Goal: Book appointment/travel/reservation

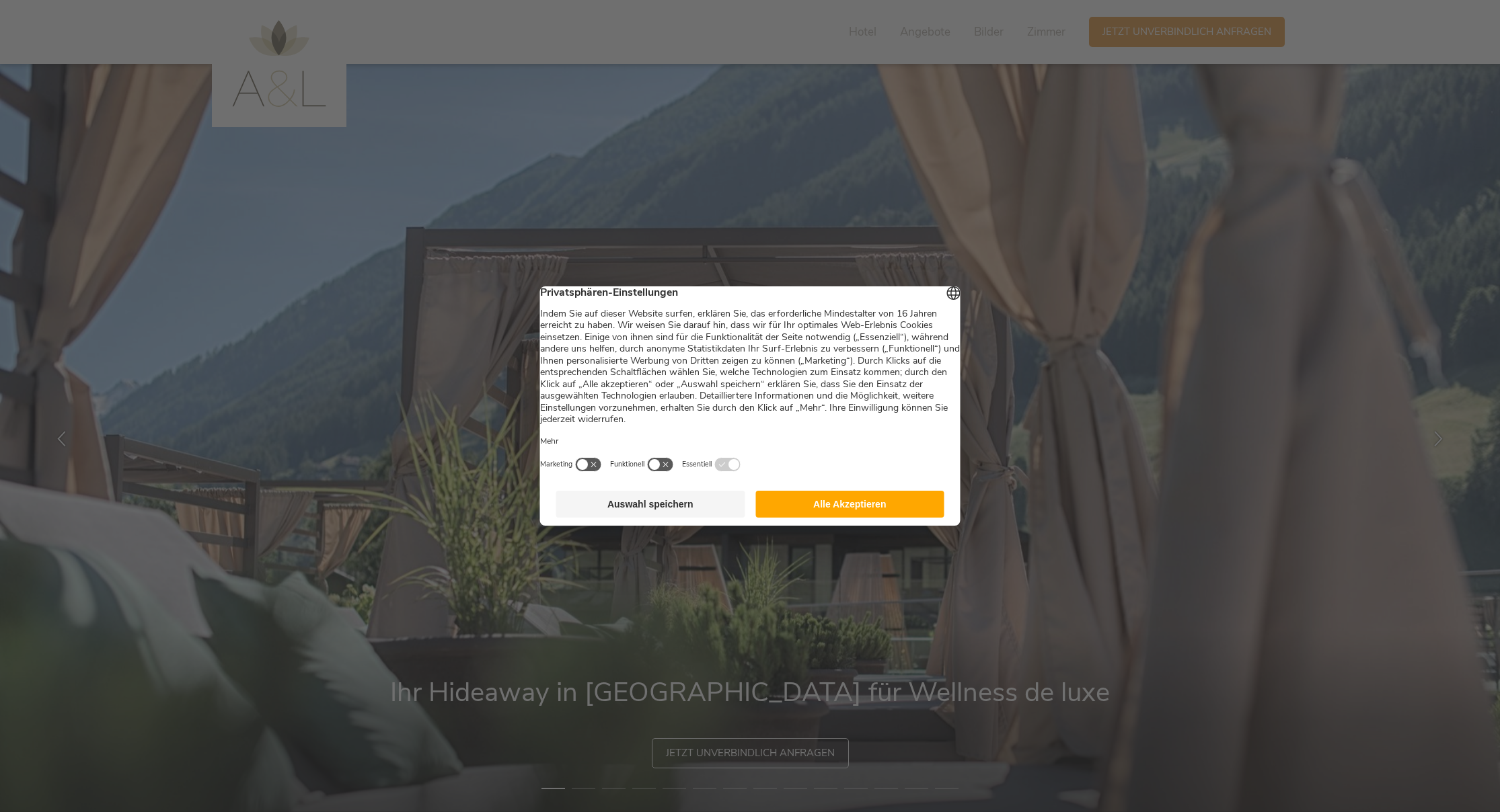
click at [876, 507] on button "Alle Akzeptieren" at bounding box center [849, 504] width 189 height 27
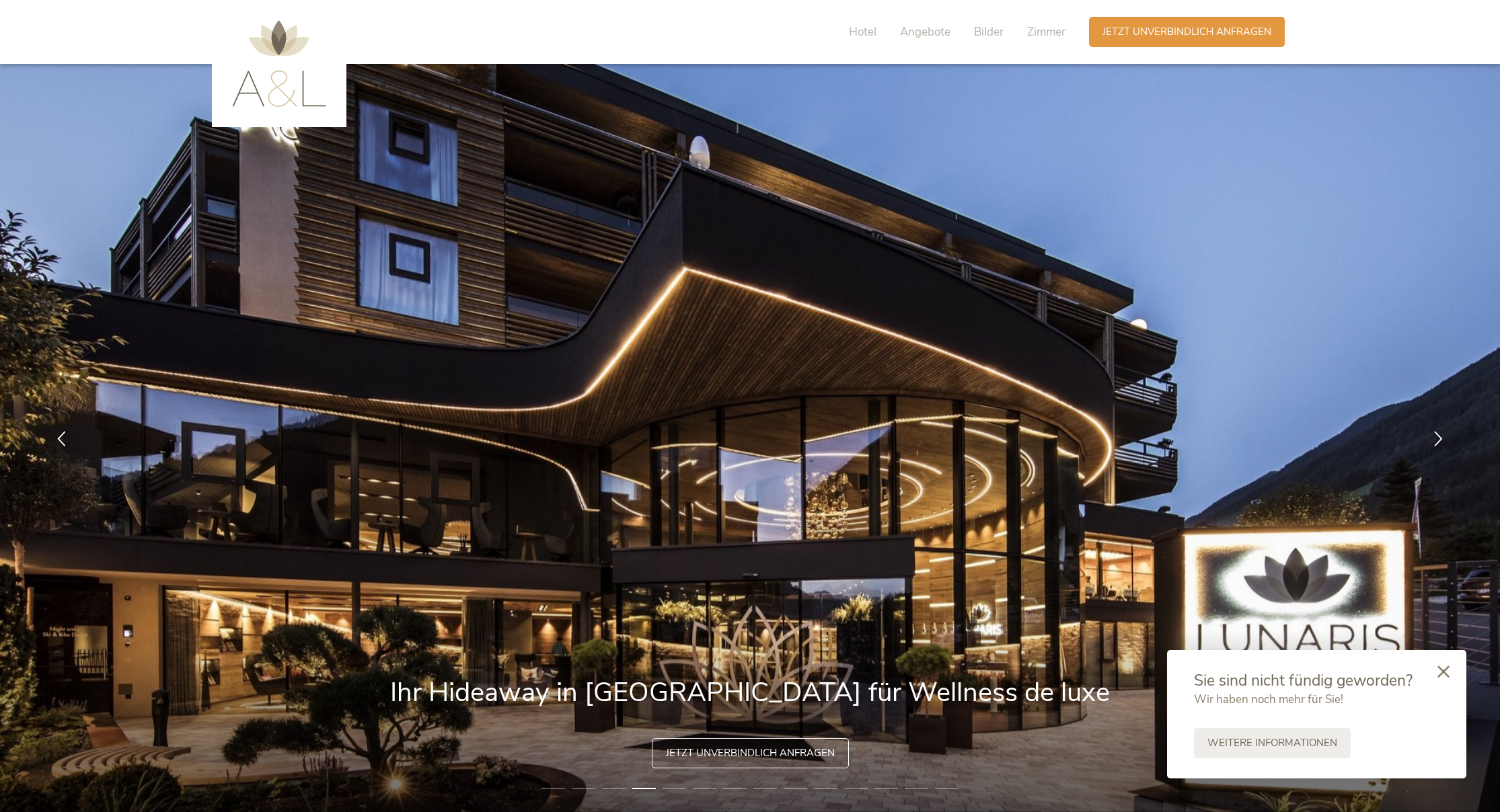
click at [1446, 673] on icon at bounding box center [1444, 672] width 12 height 12
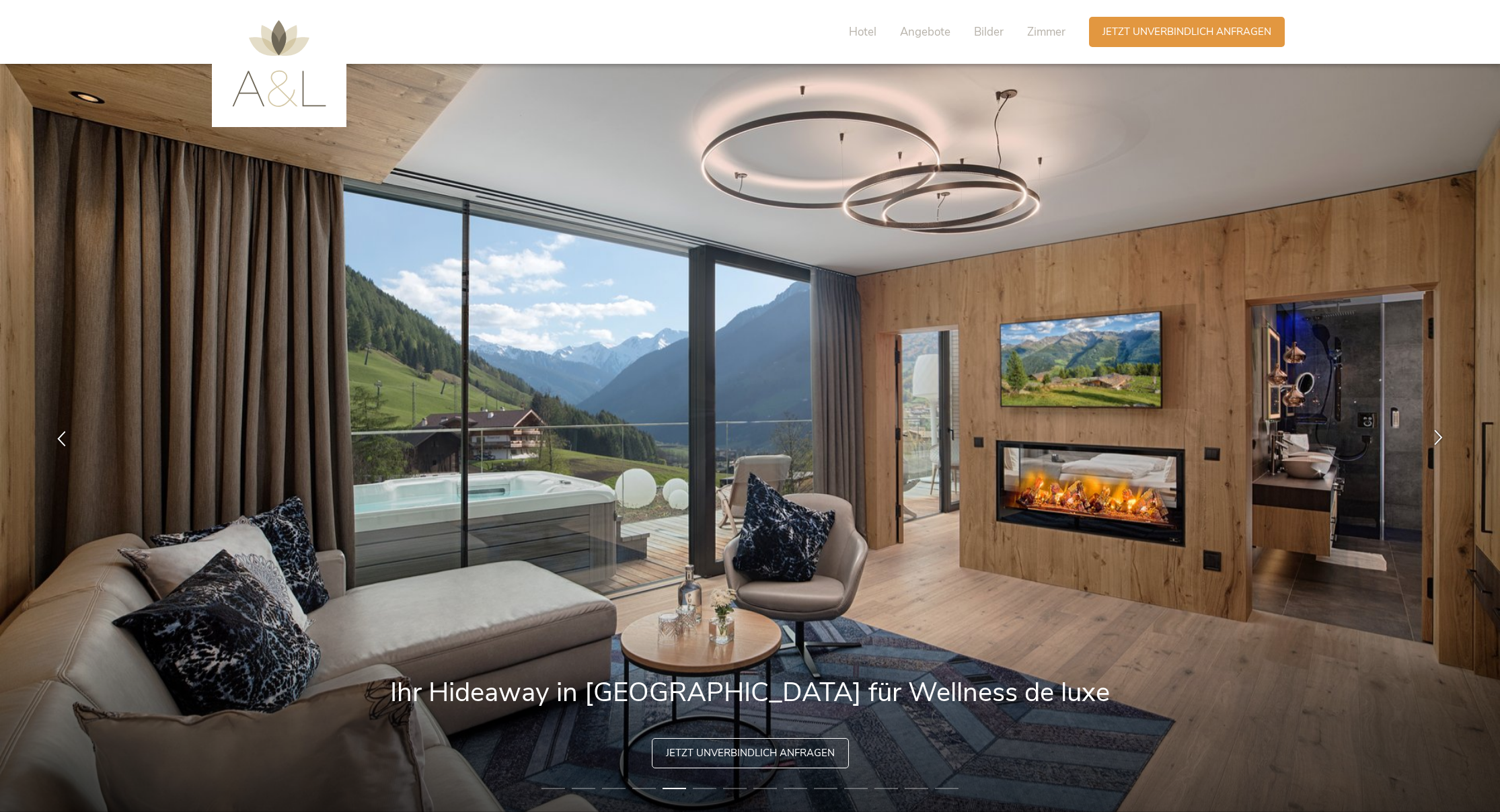
click at [1438, 437] on icon at bounding box center [1439, 437] width 16 height 16
click at [1439, 437] on icon at bounding box center [1439, 437] width 16 height 16
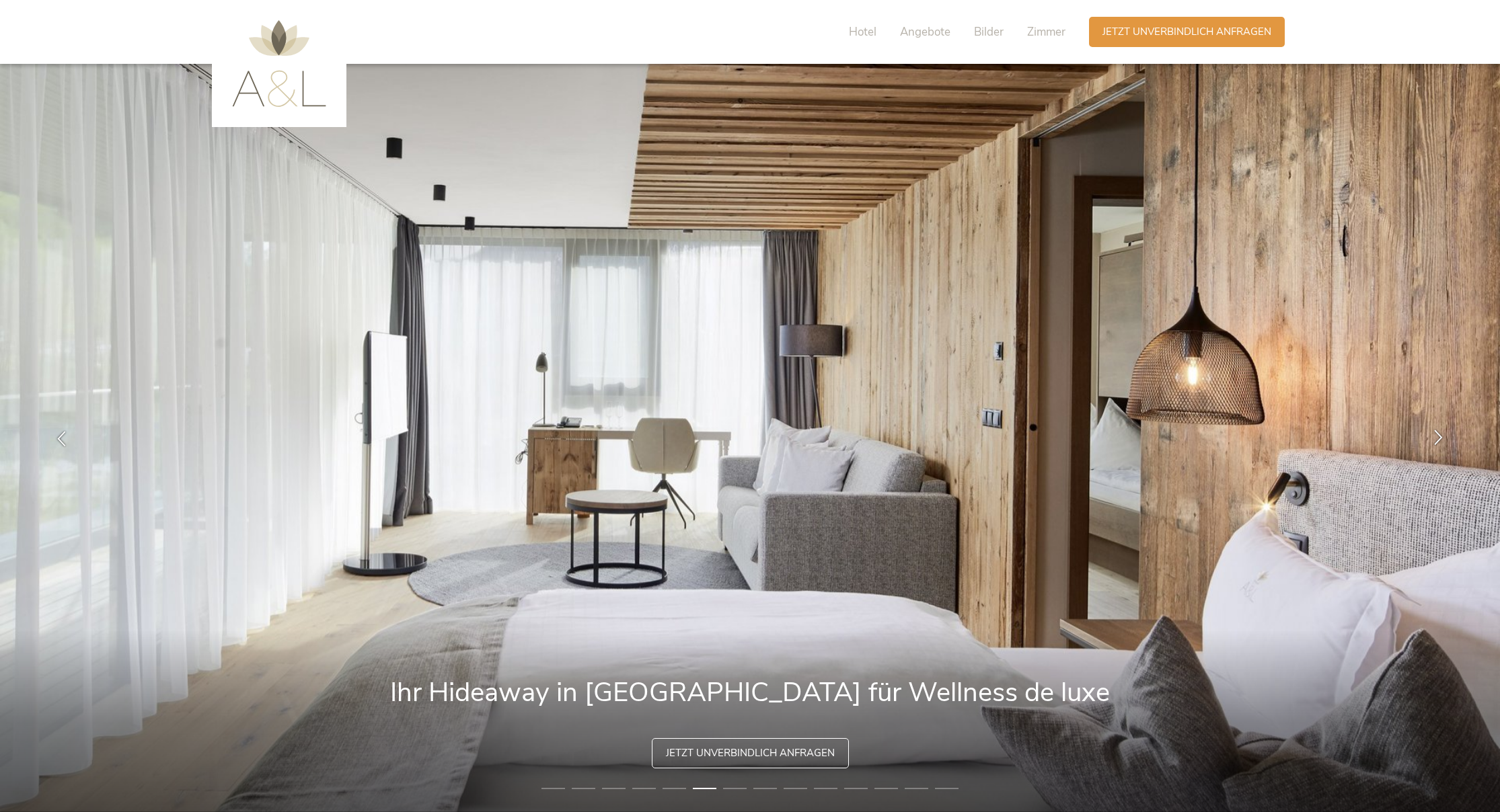
click at [1439, 437] on icon at bounding box center [1439, 437] width 16 height 16
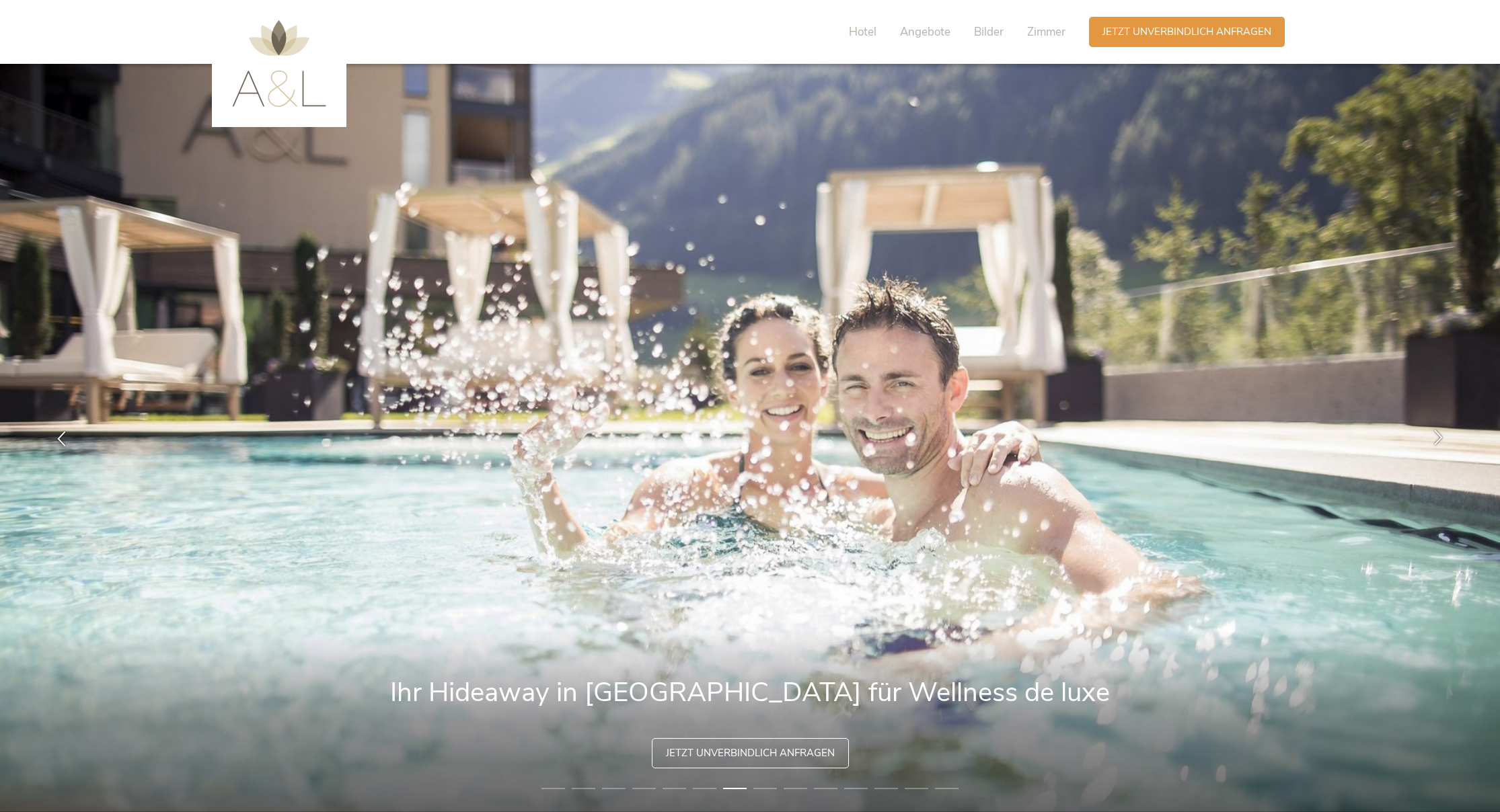
click at [1438, 437] on icon at bounding box center [1439, 437] width 16 height 16
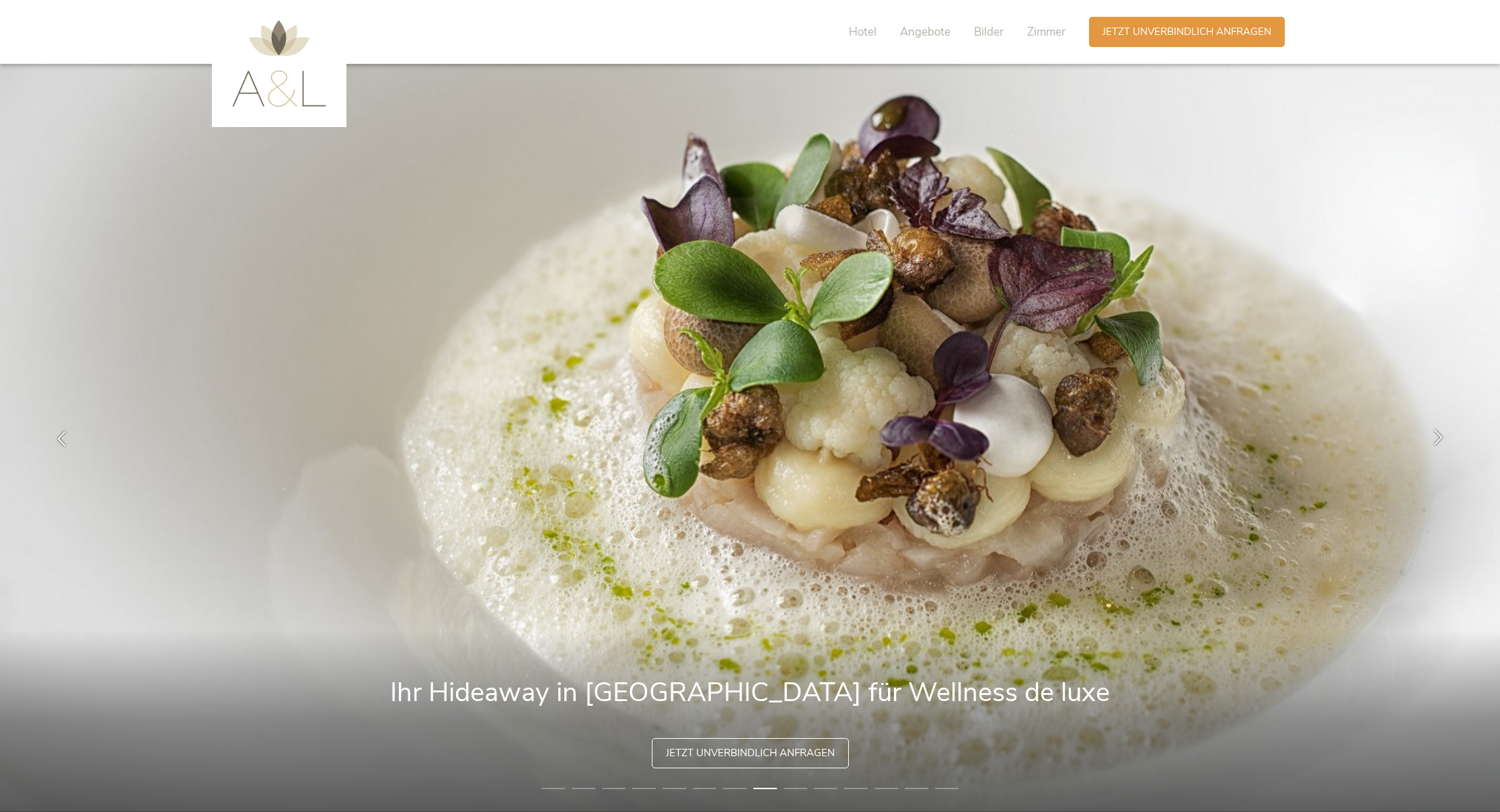
click at [1438, 437] on icon at bounding box center [1439, 437] width 16 height 16
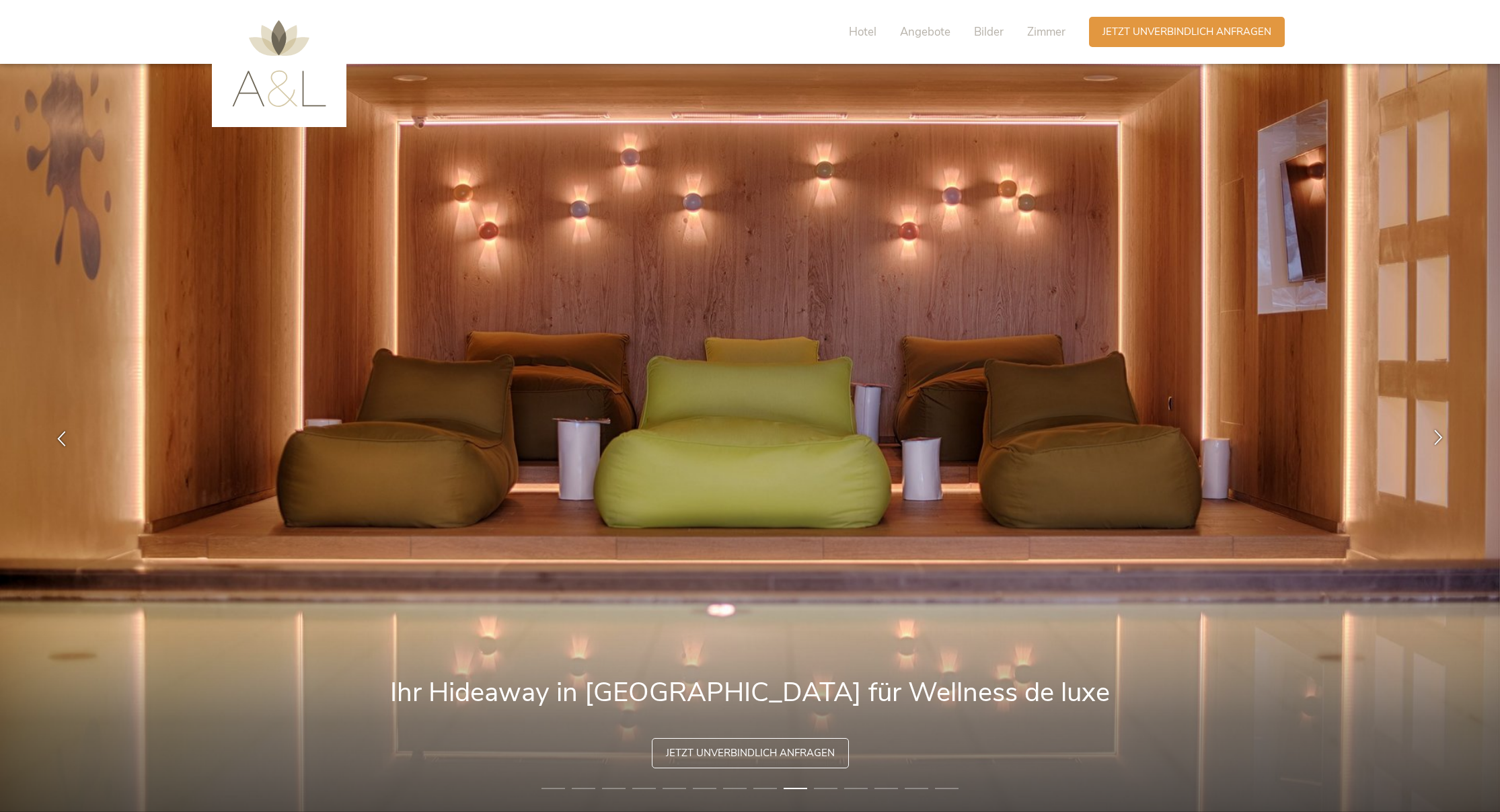
click at [1438, 437] on icon at bounding box center [1439, 437] width 16 height 16
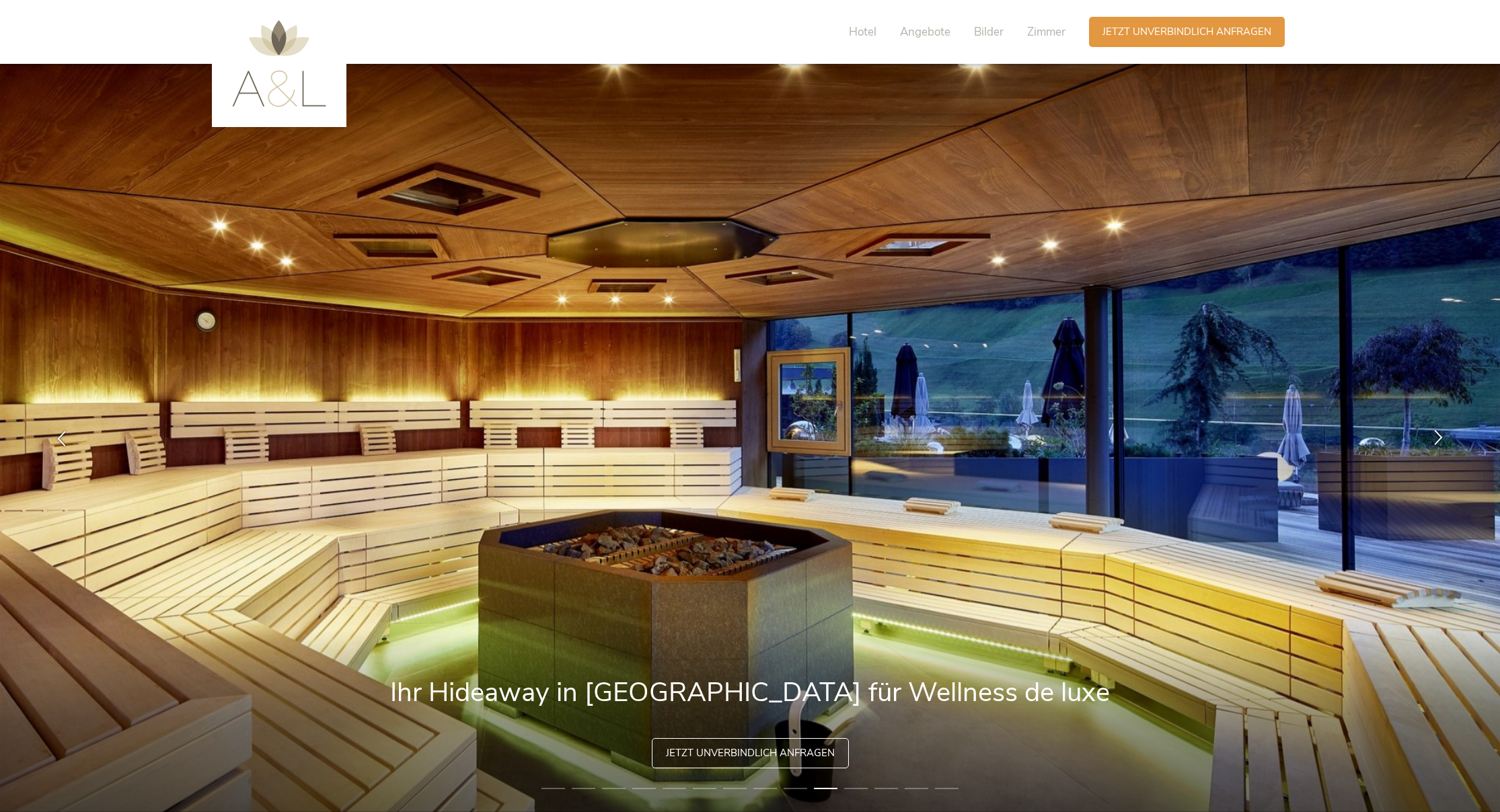
click at [1438, 437] on icon at bounding box center [1439, 437] width 16 height 16
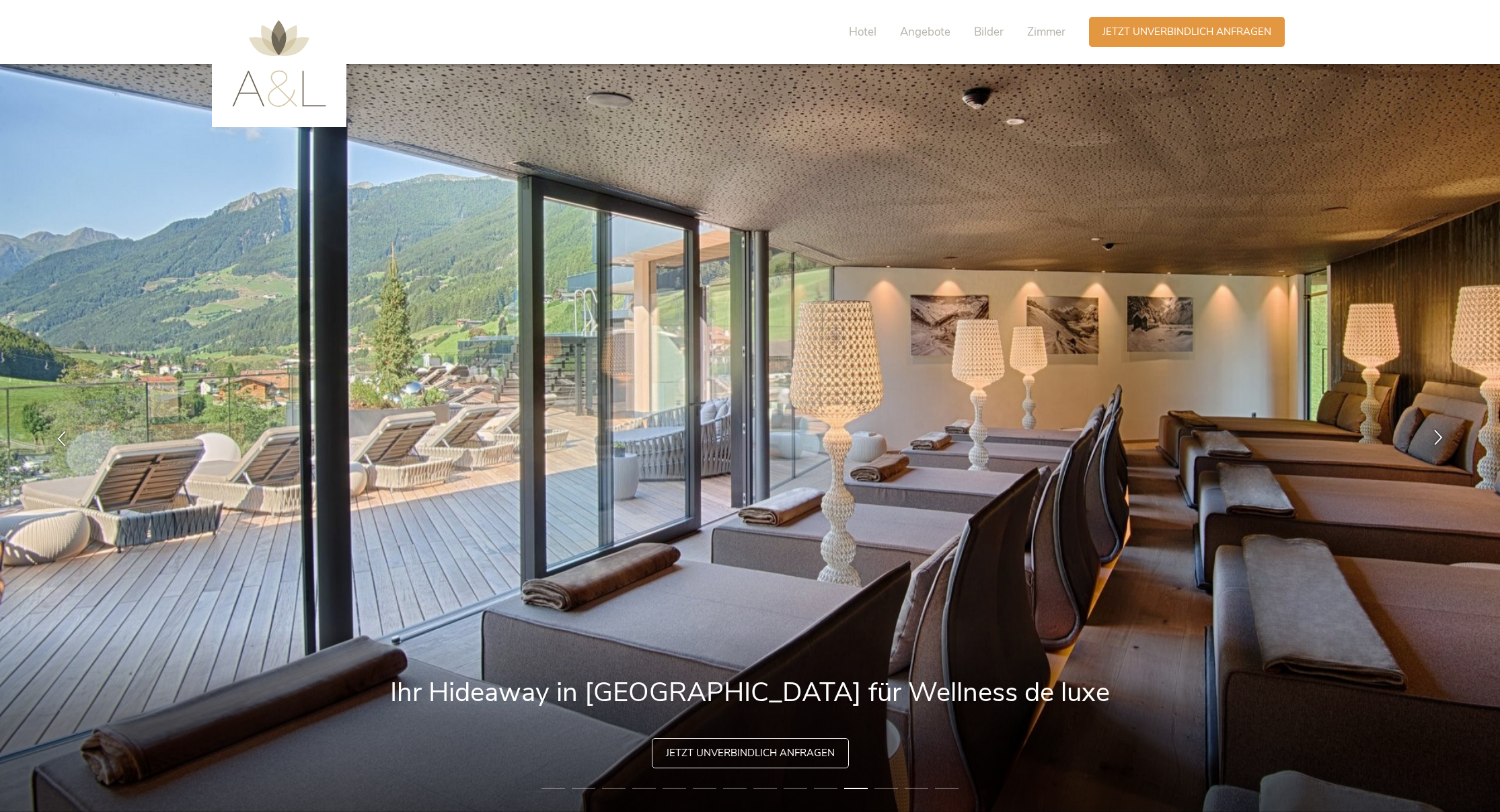
click at [1438, 437] on icon at bounding box center [1439, 437] width 16 height 16
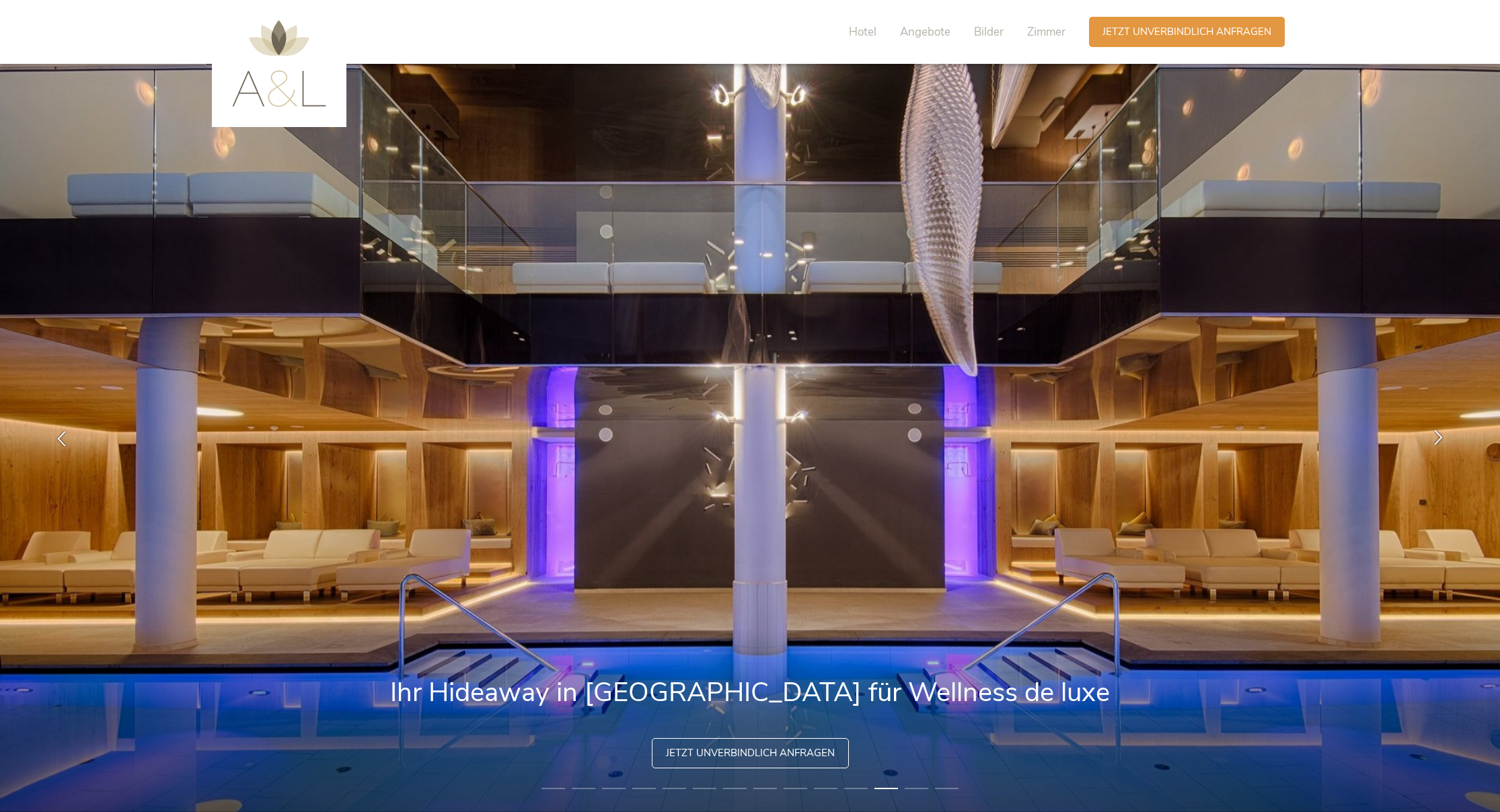
click at [1437, 437] on icon at bounding box center [1439, 437] width 16 height 16
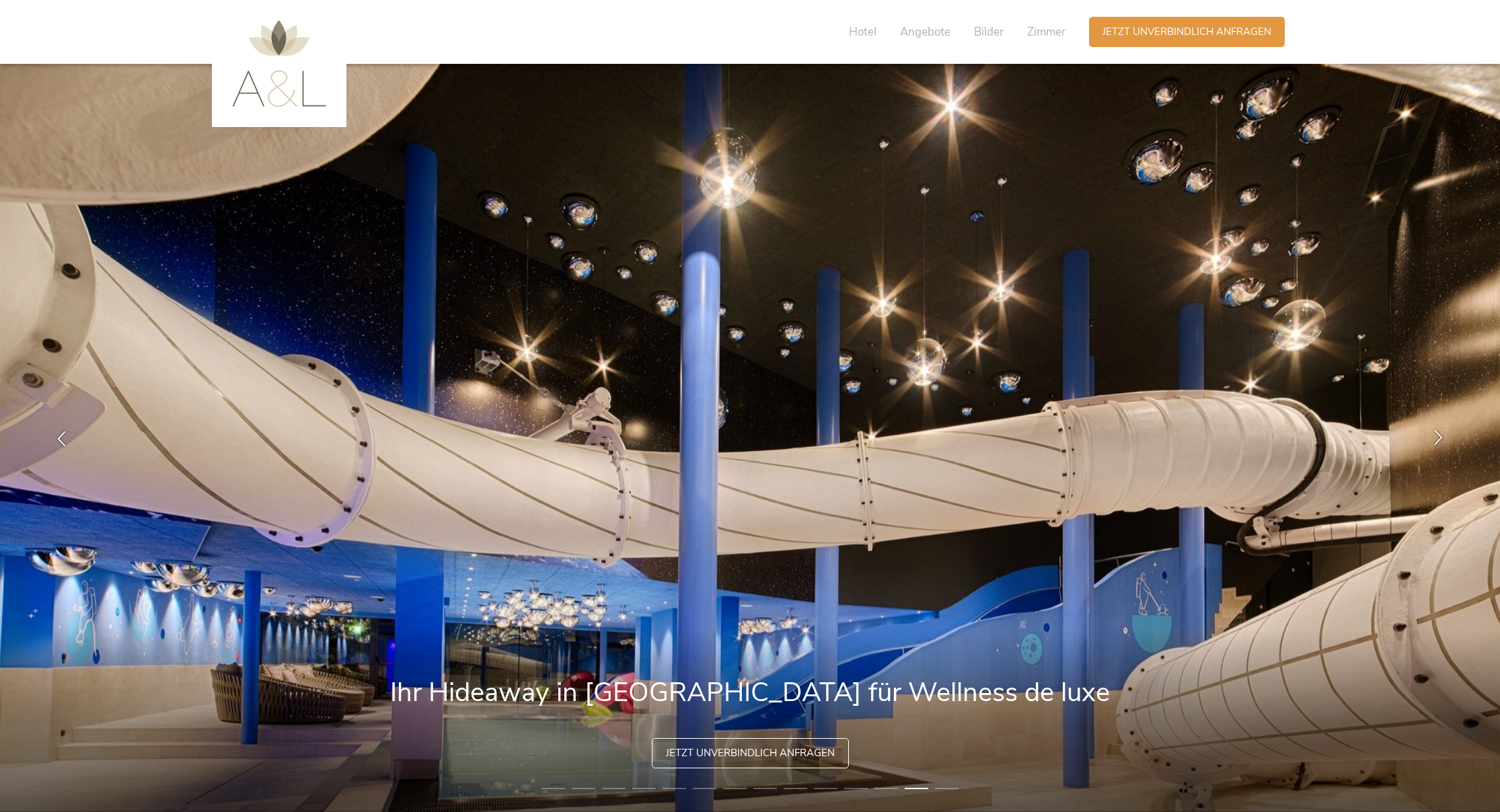
click at [1437, 437] on icon at bounding box center [1439, 437] width 16 height 16
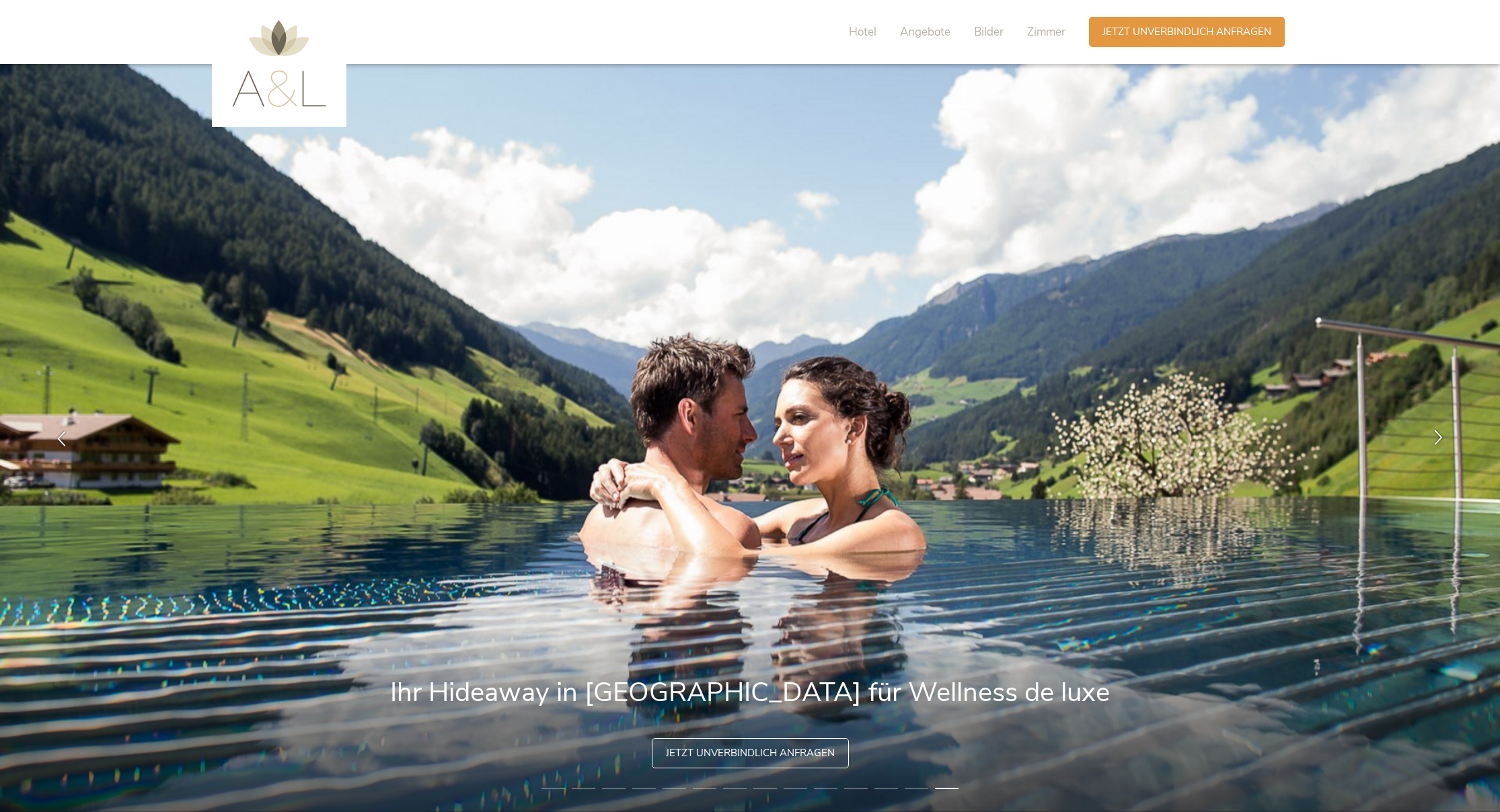
click at [1437, 437] on icon at bounding box center [1439, 437] width 16 height 16
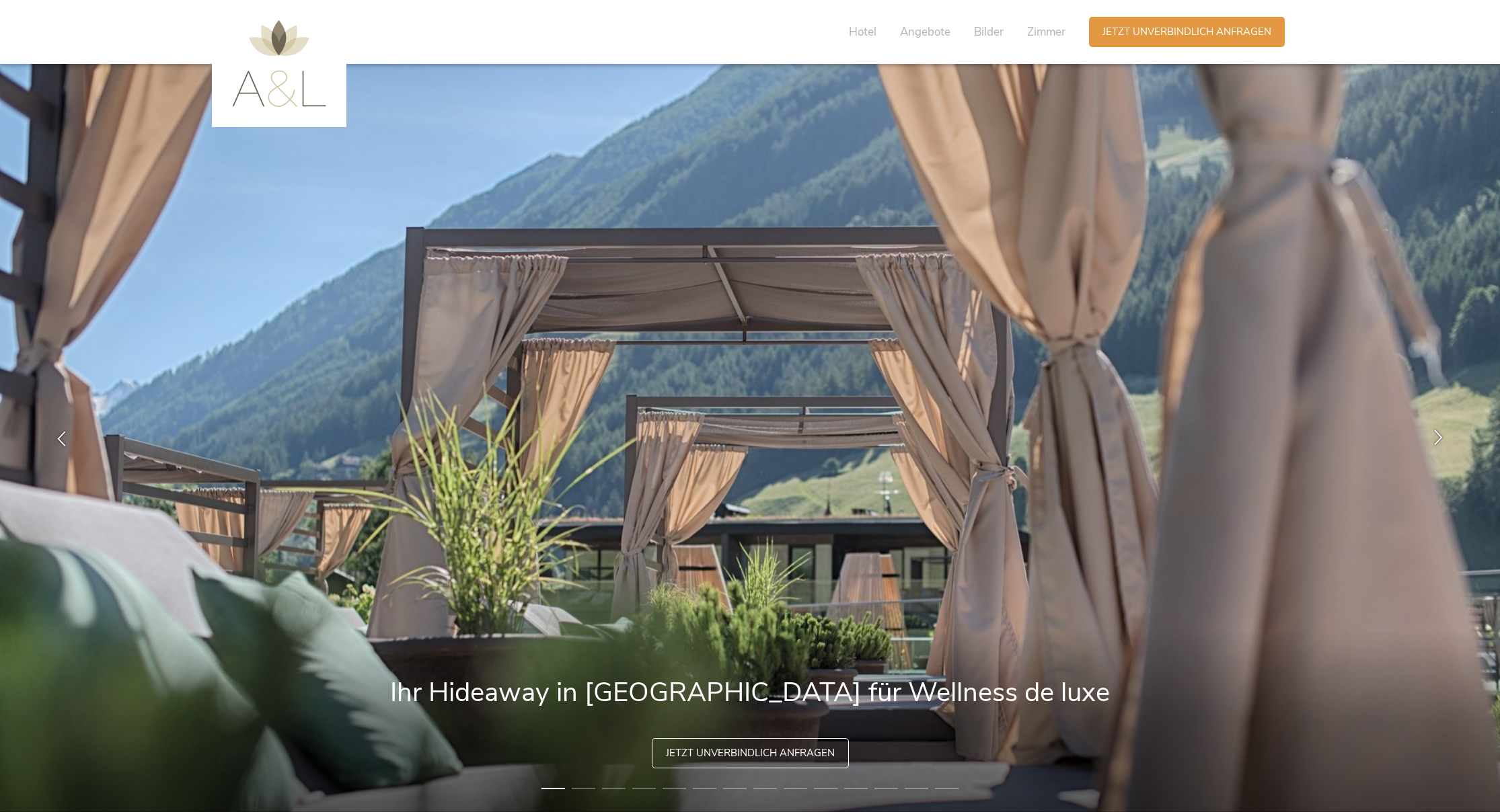
click at [1437, 437] on icon at bounding box center [1439, 437] width 16 height 16
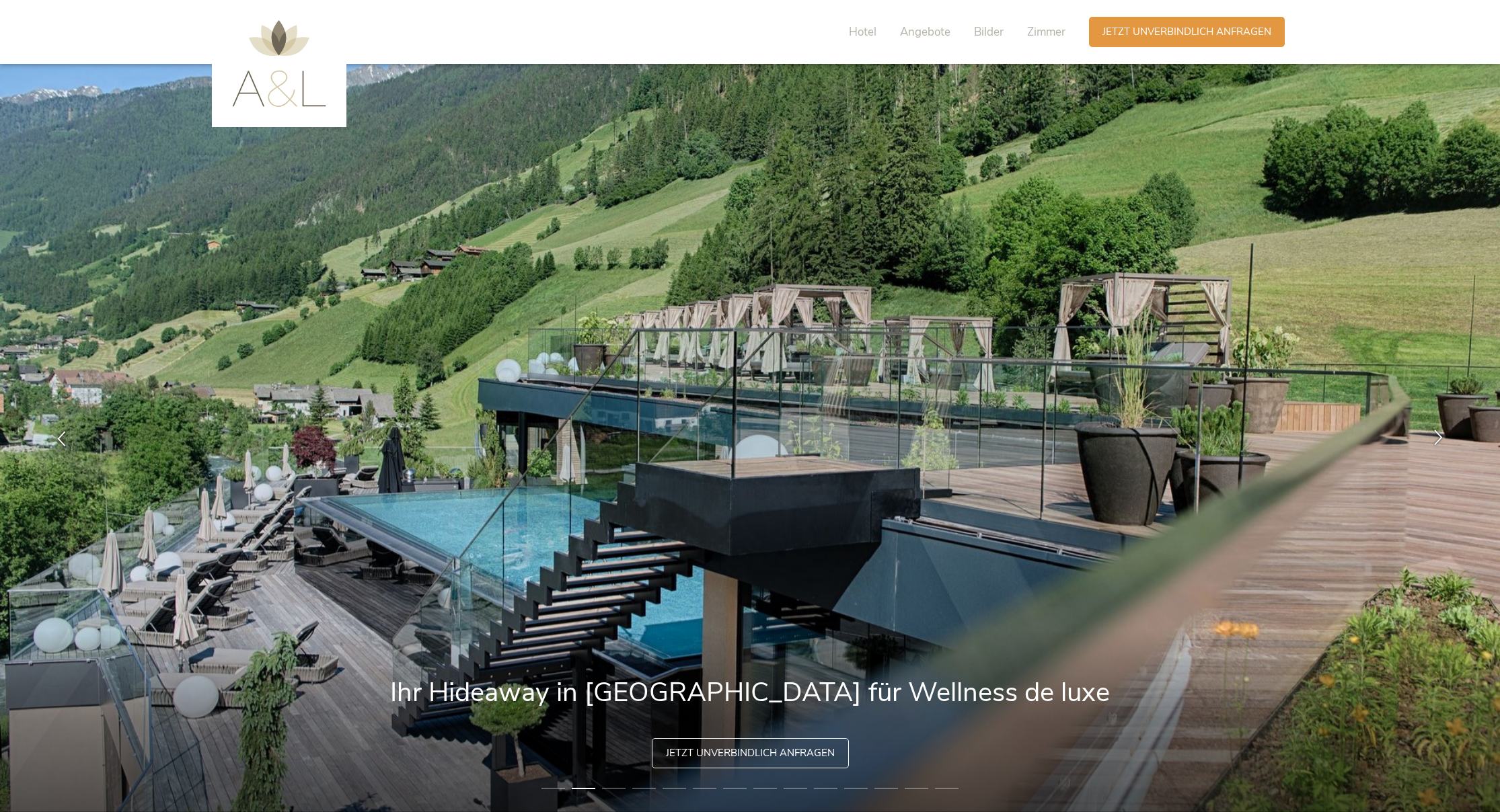
click at [1437, 437] on icon at bounding box center [1439, 437] width 16 height 16
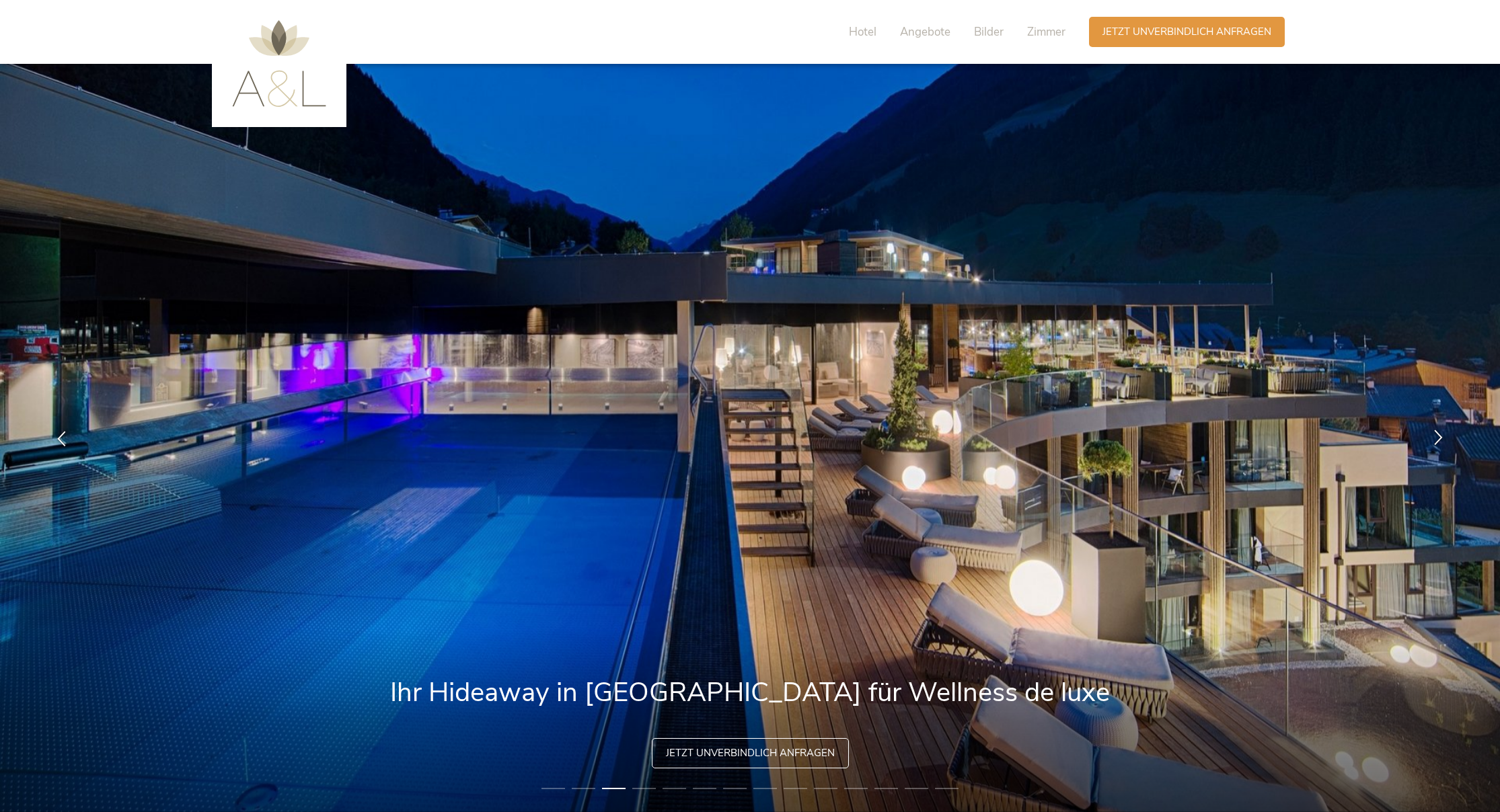
click at [1437, 437] on icon at bounding box center [1439, 437] width 16 height 16
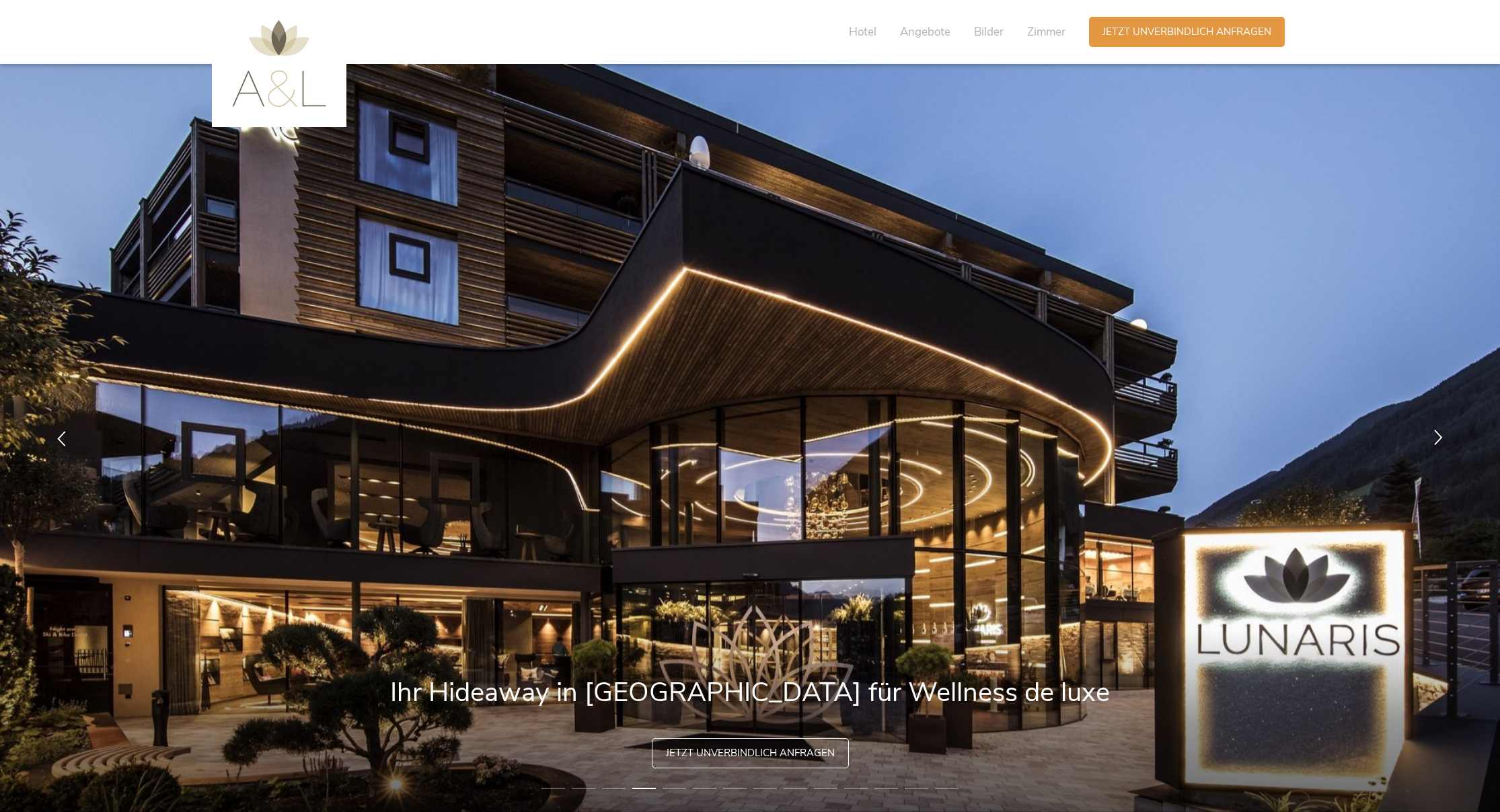
click at [1437, 437] on icon at bounding box center [1439, 437] width 16 height 16
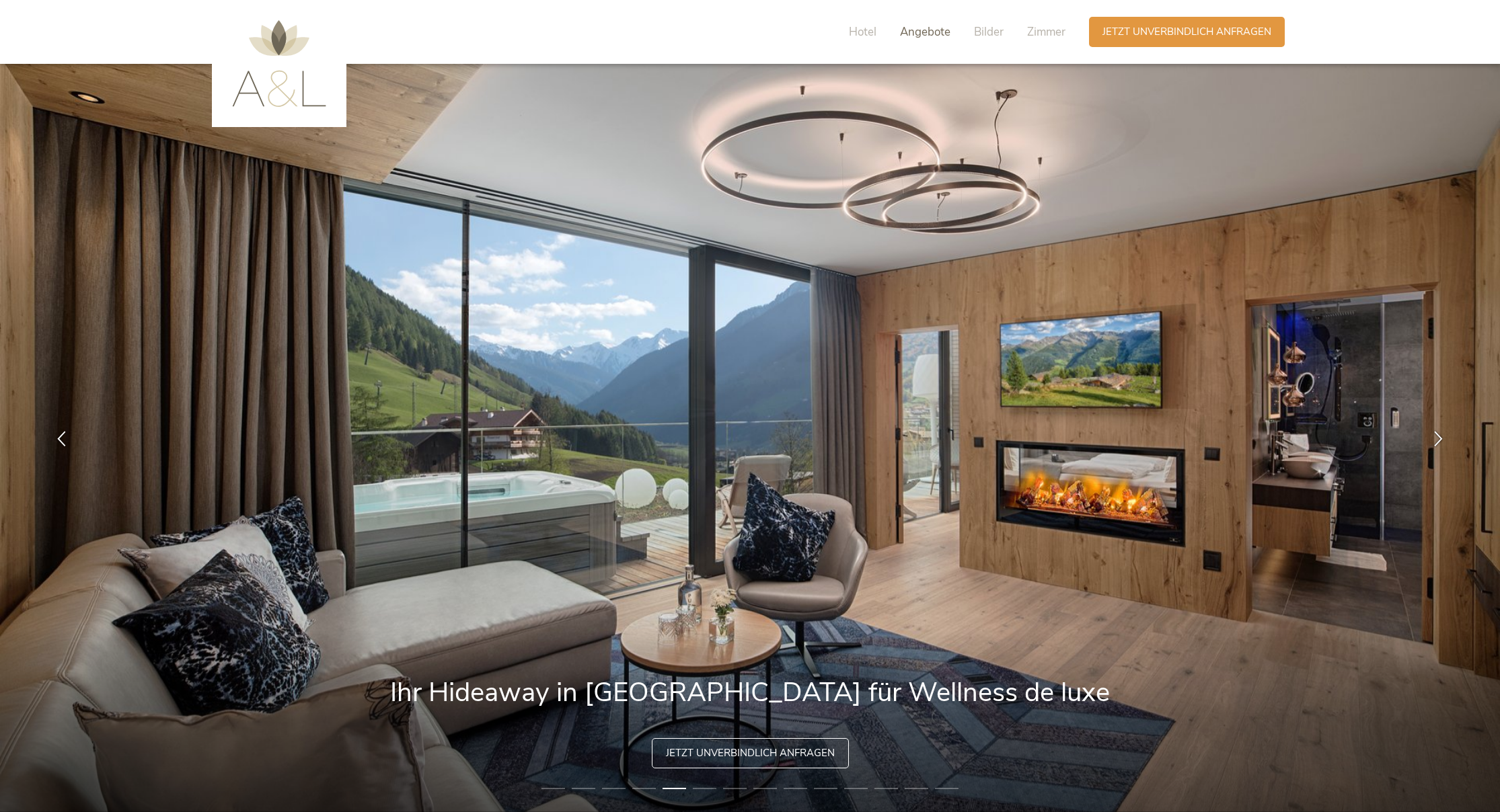
click at [912, 30] on span "Angebote" at bounding box center [925, 32] width 51 height 16
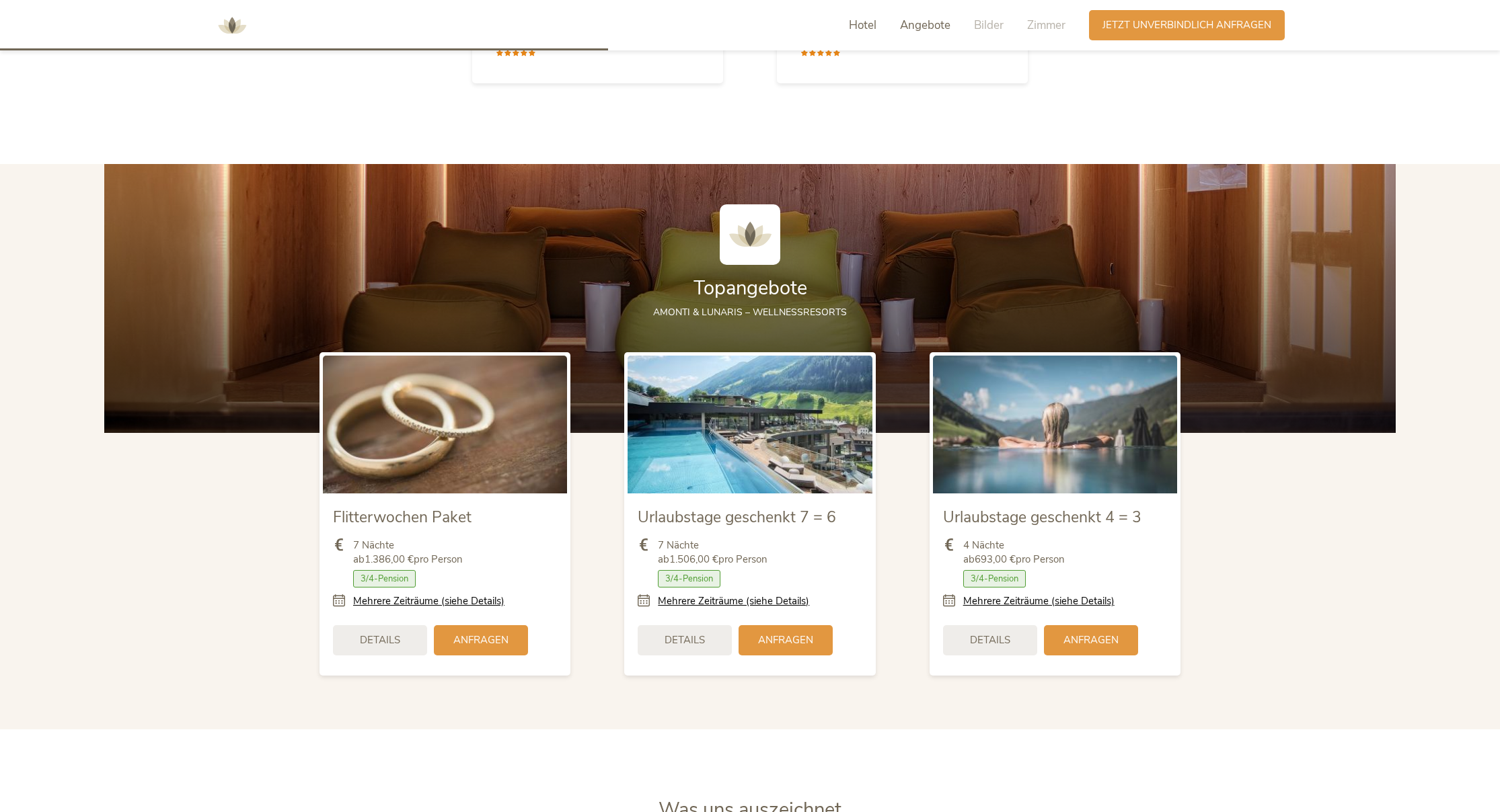
scroll to position [1747, 0]
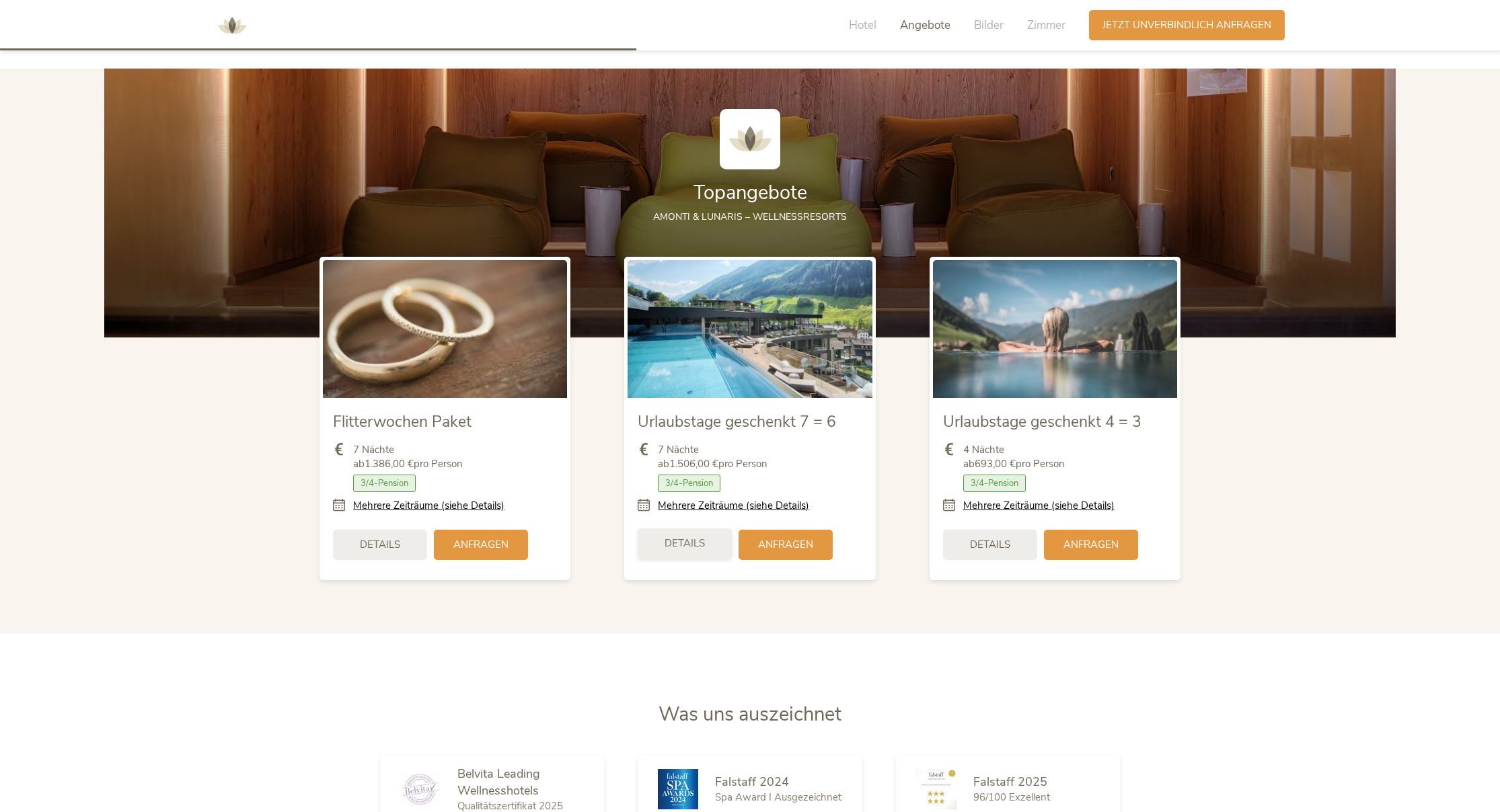
click at [675, 544] on span "Details" at bounding box center [685, 544] width 40 height 14
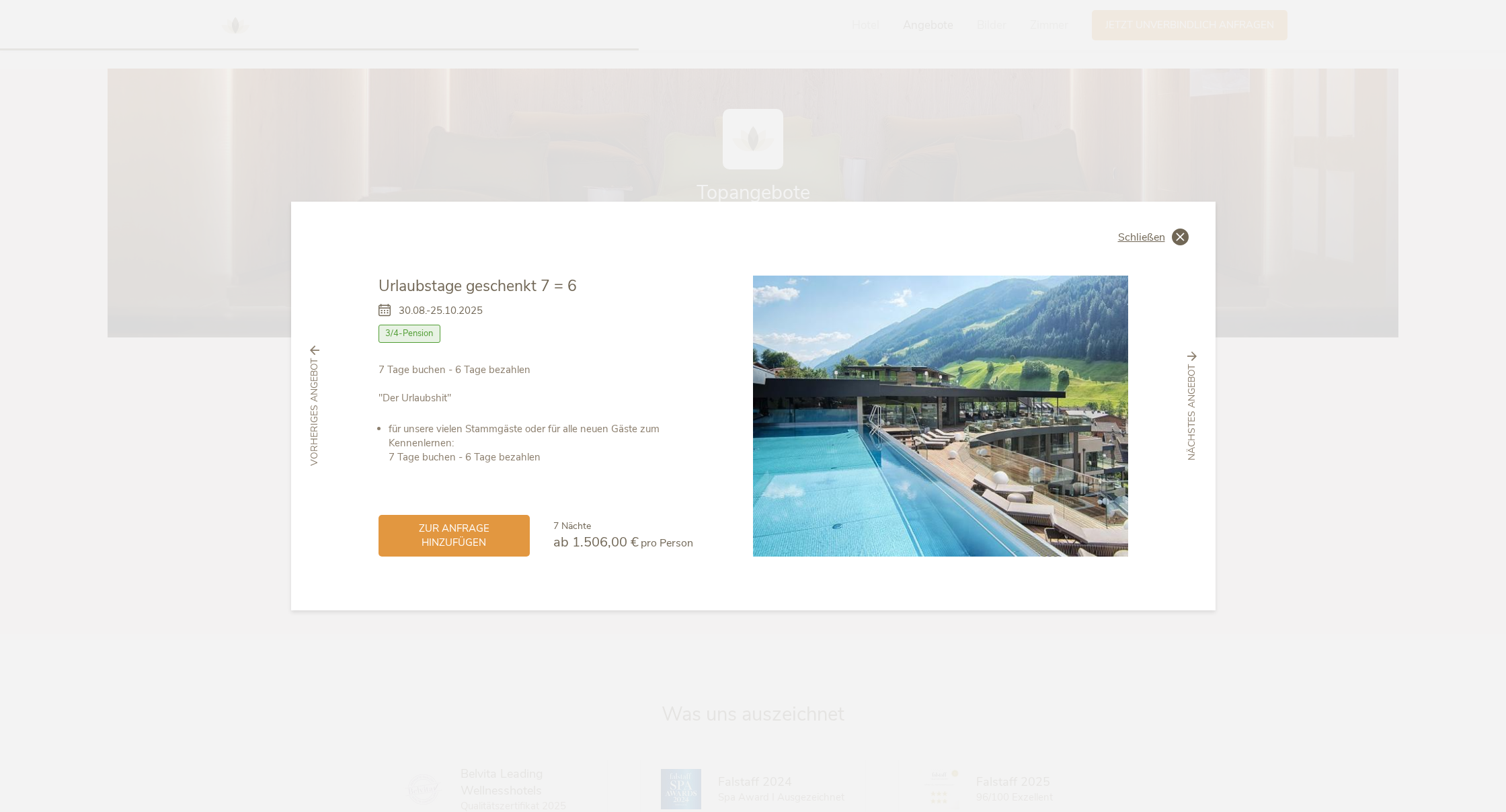
click at [1143, 237] on span "Schließen" at bounding box center [1142, 238] width 47 height 11
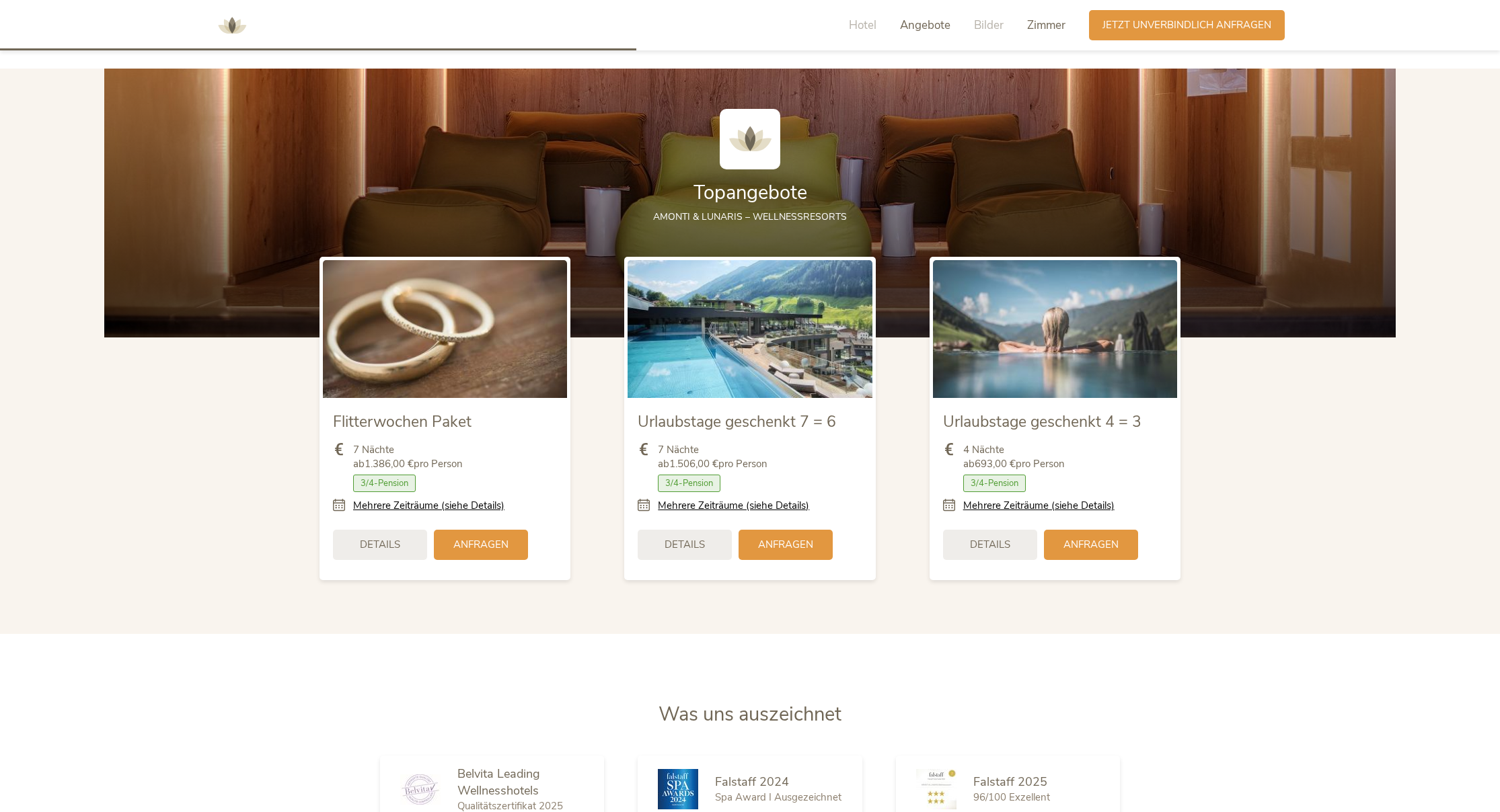
click at [1048, 24] on span "Zimmer" at bounding box center [1046, 25] width 39 height 16
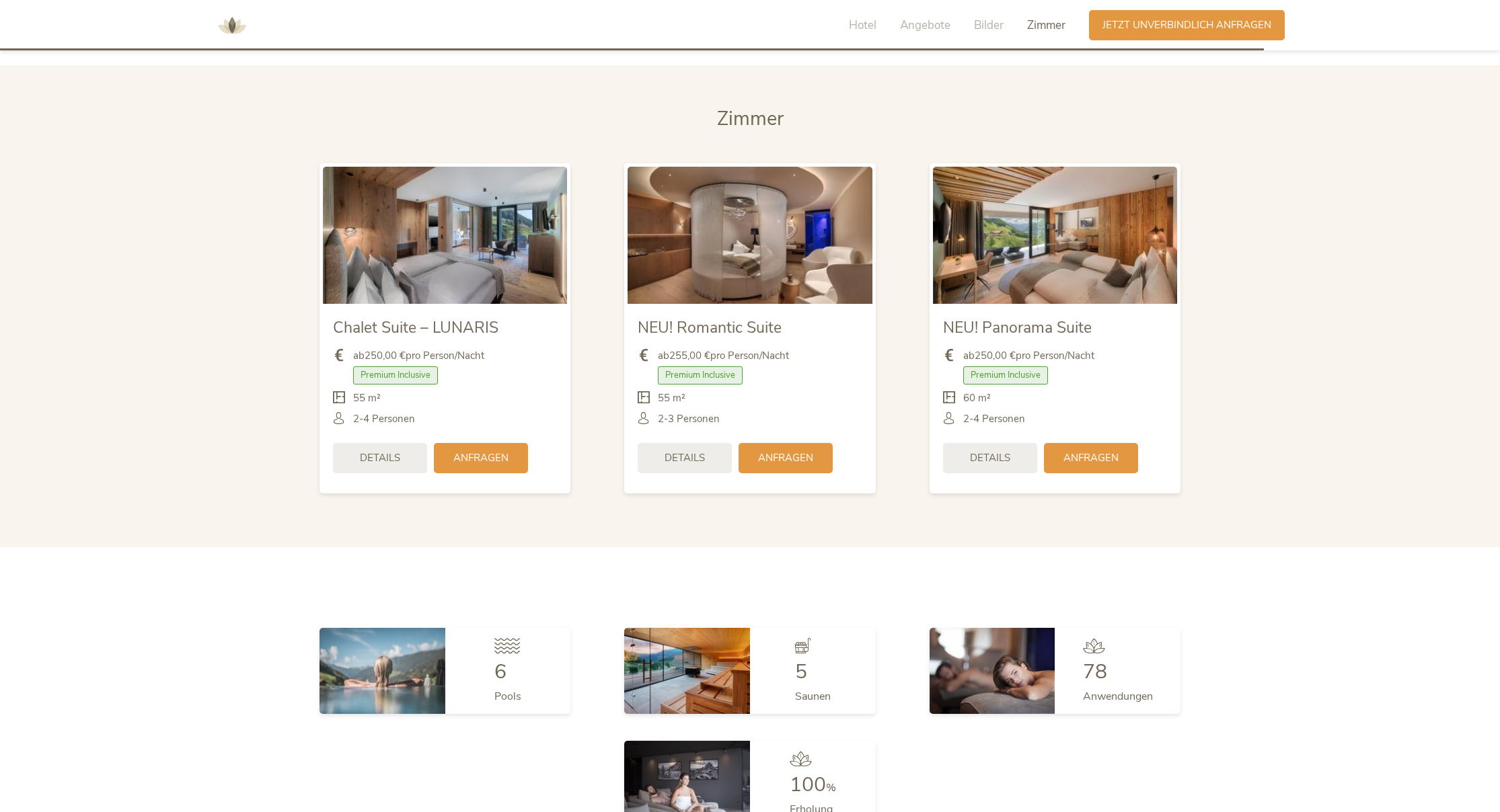
scroll to position [3024, 0]
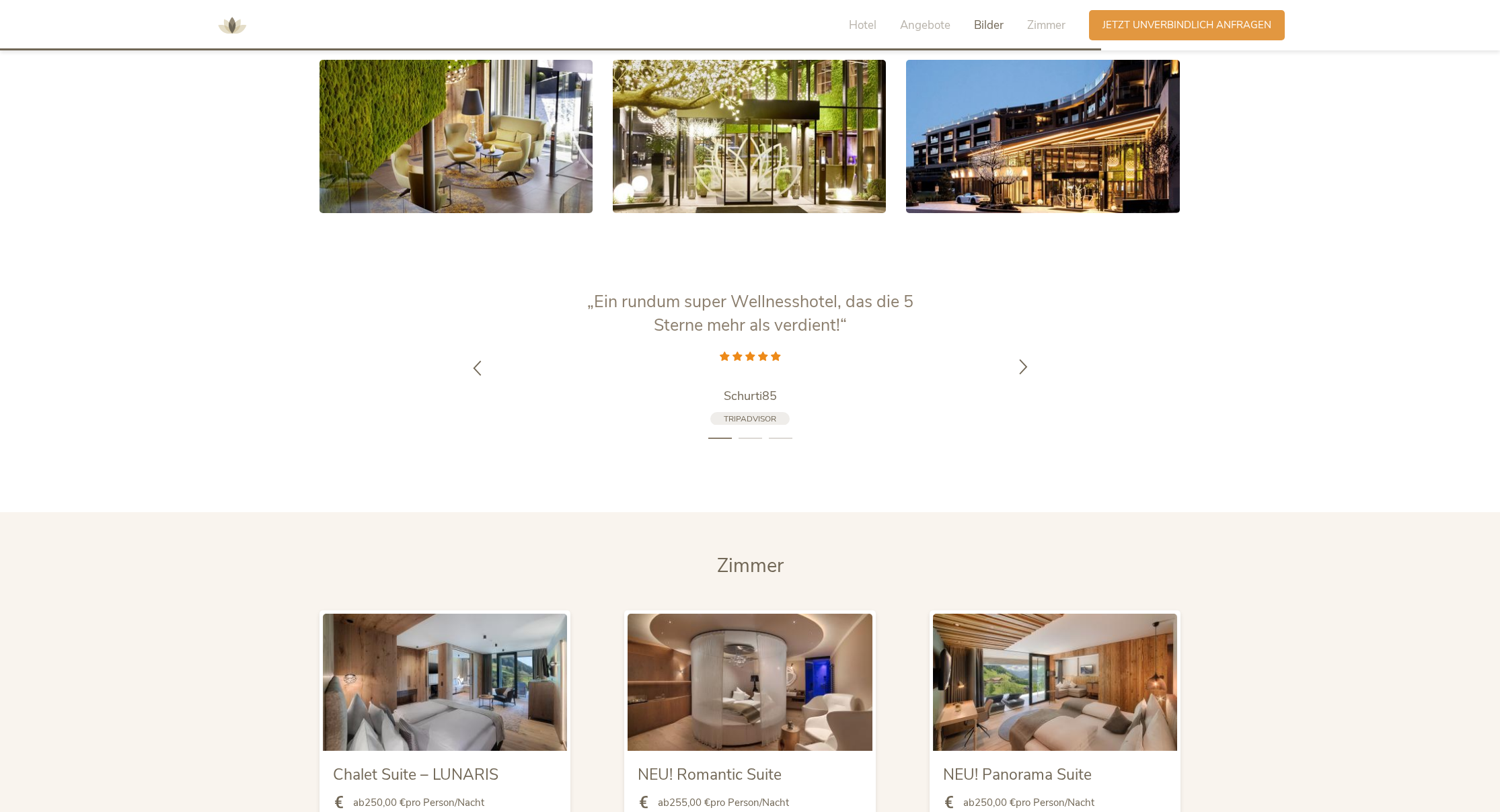
click at [1021, 363] on icon at bounding box center [1024, 367] width 16 height 16
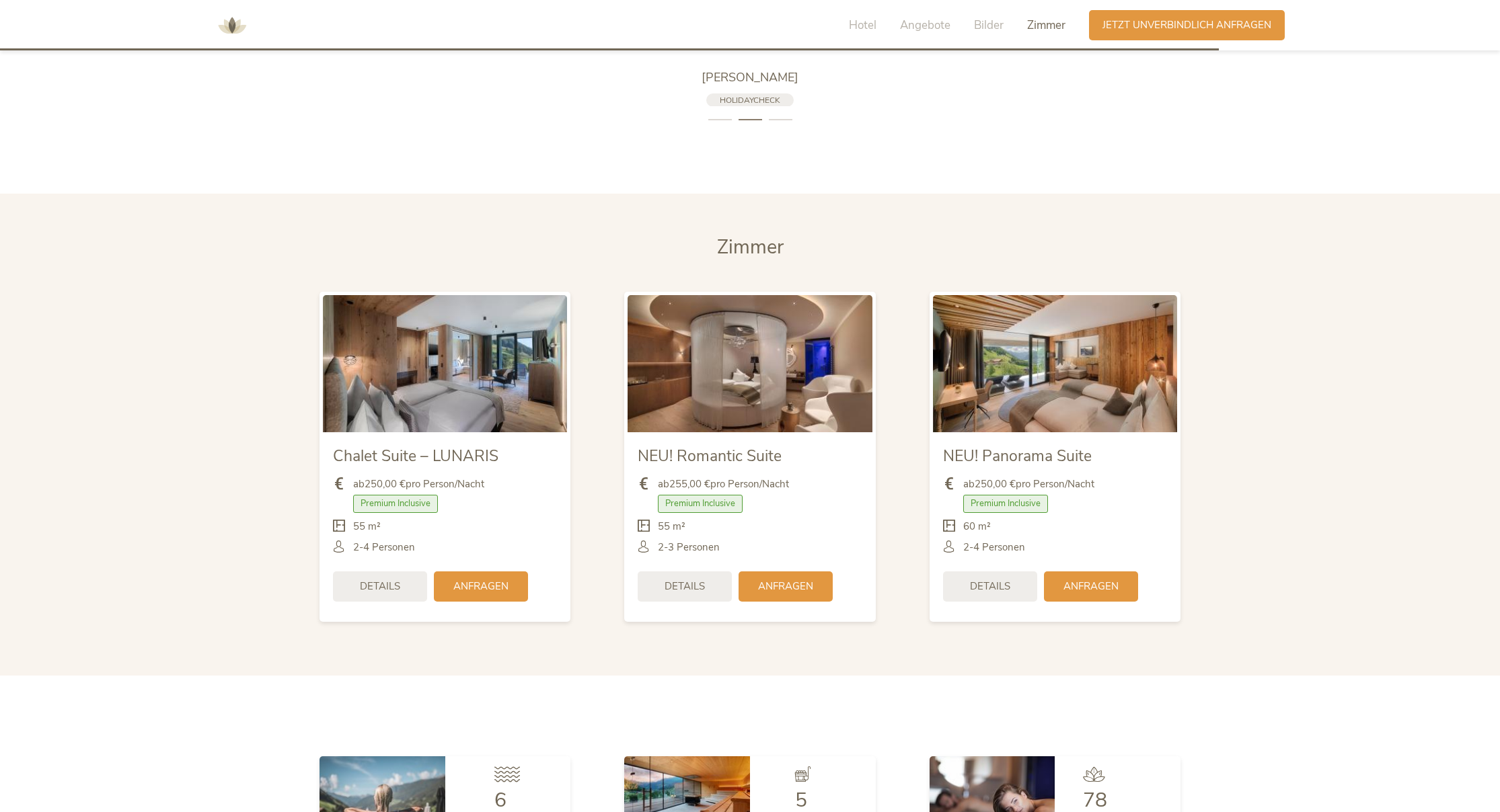
scroll to position [3498, 0]
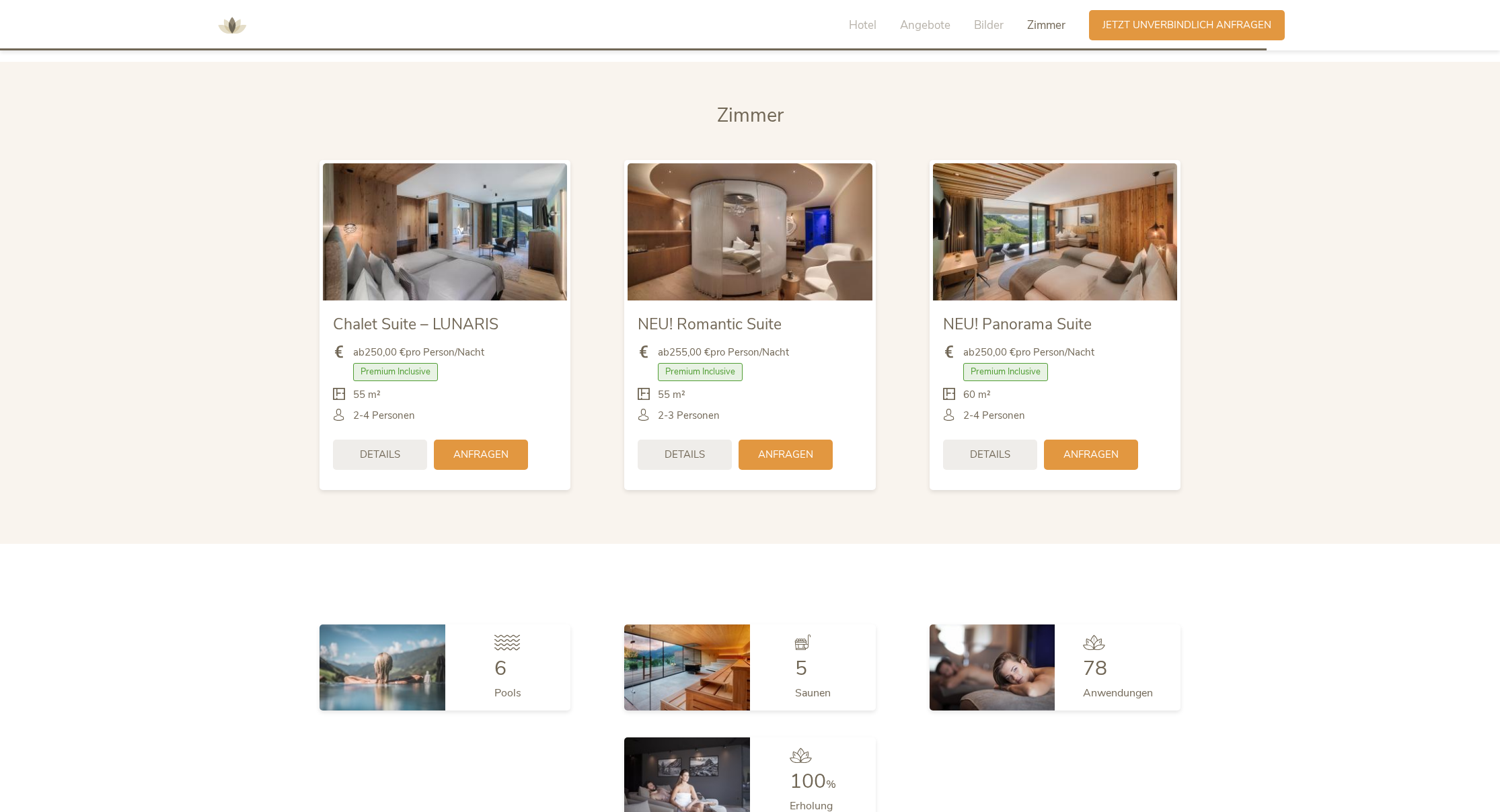
click at [1033, 24] on span "Zimmer" at bounding box center [1046, 25] width 39 height 16
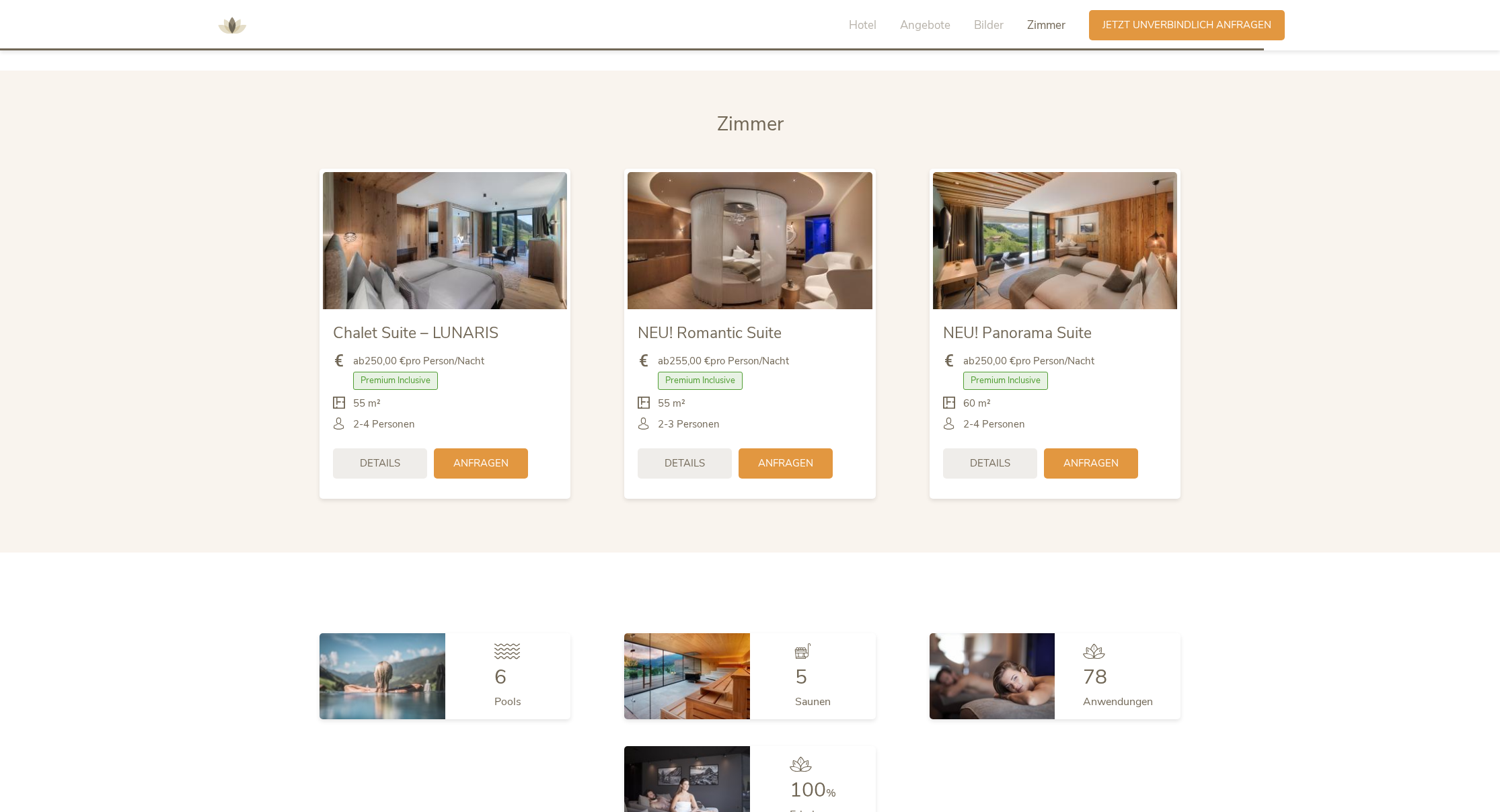
scroll to position [3488, 0]
click at [389, 459] on span "Details" at bounding box center [380, 463] width 40 height 14
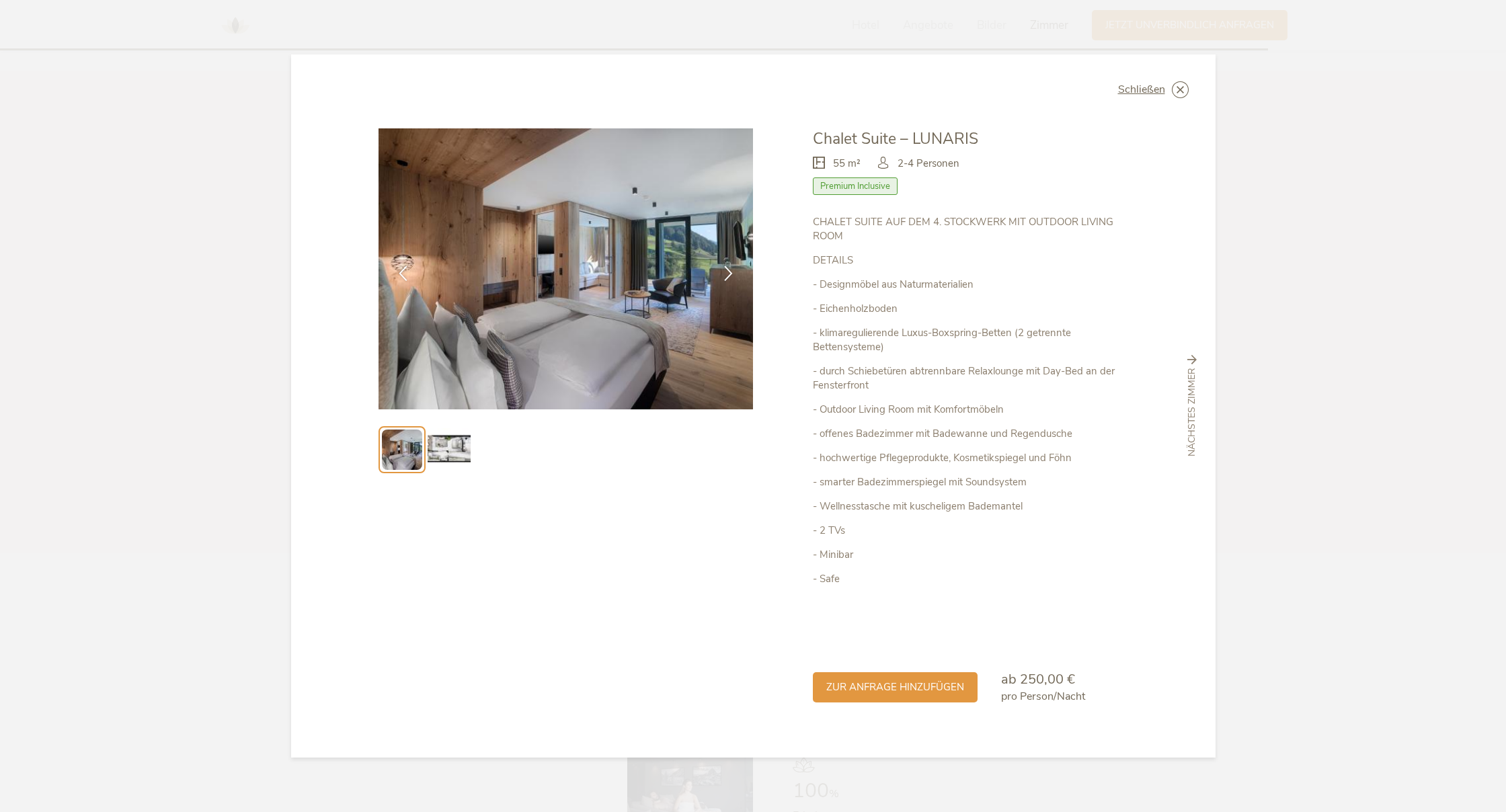
click at [1140, 91] on span "Schließen" at bounding box center [1142, 89] width 47 height 11
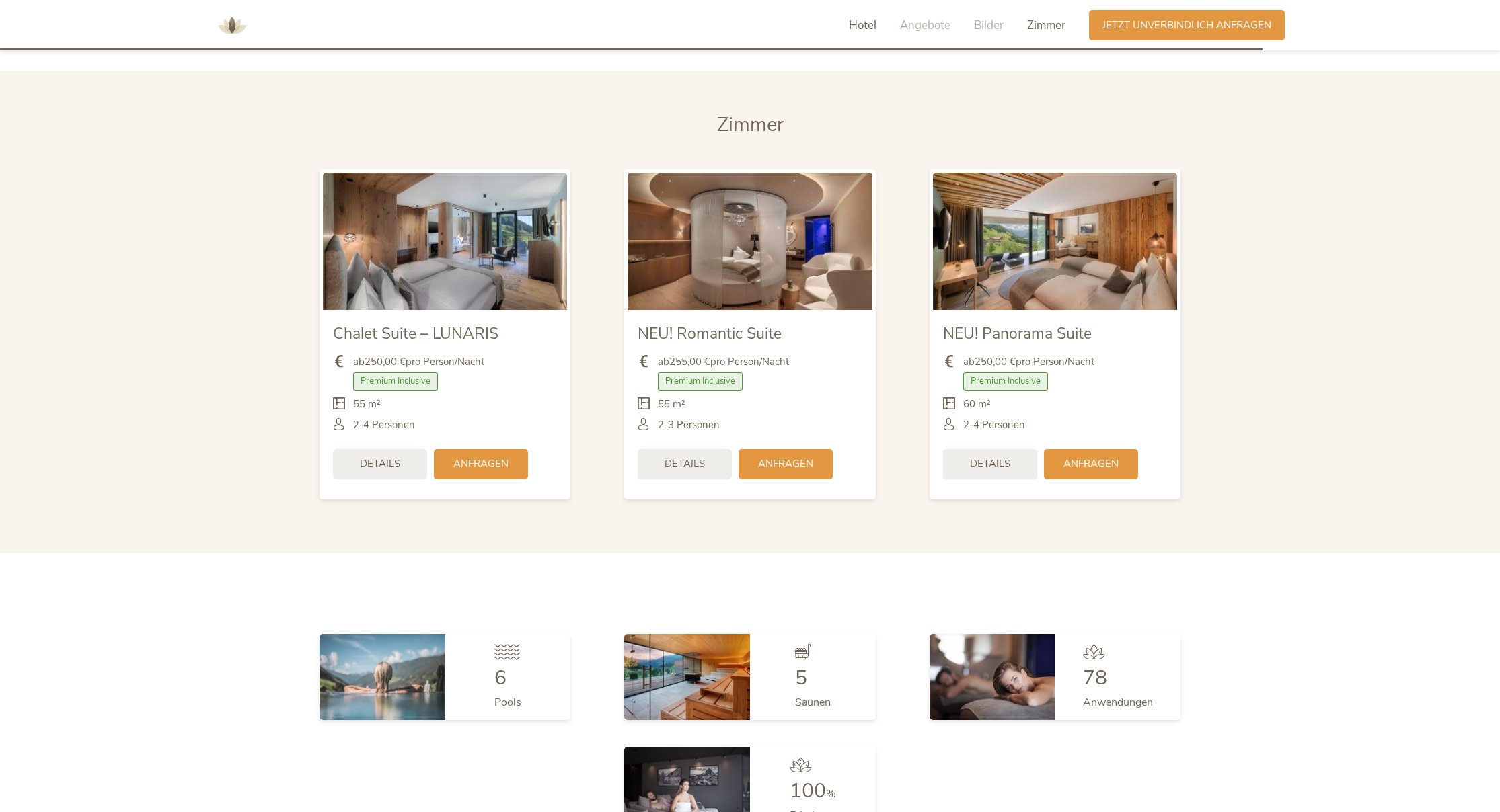
click at [859, 25] on span "Hotel" at bounding box center [862, 25] width 27 height 16
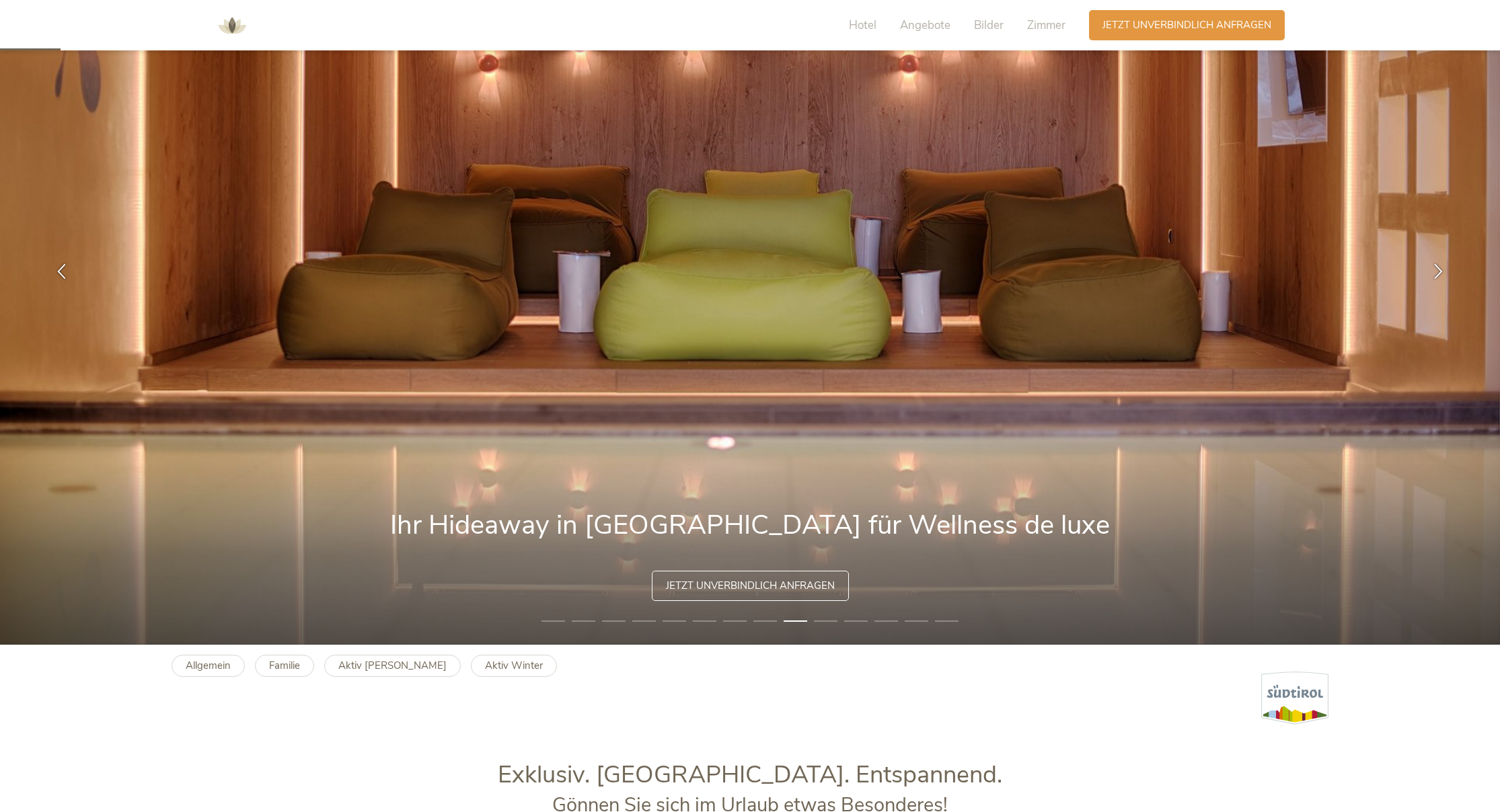
scroll to position [0, 0]
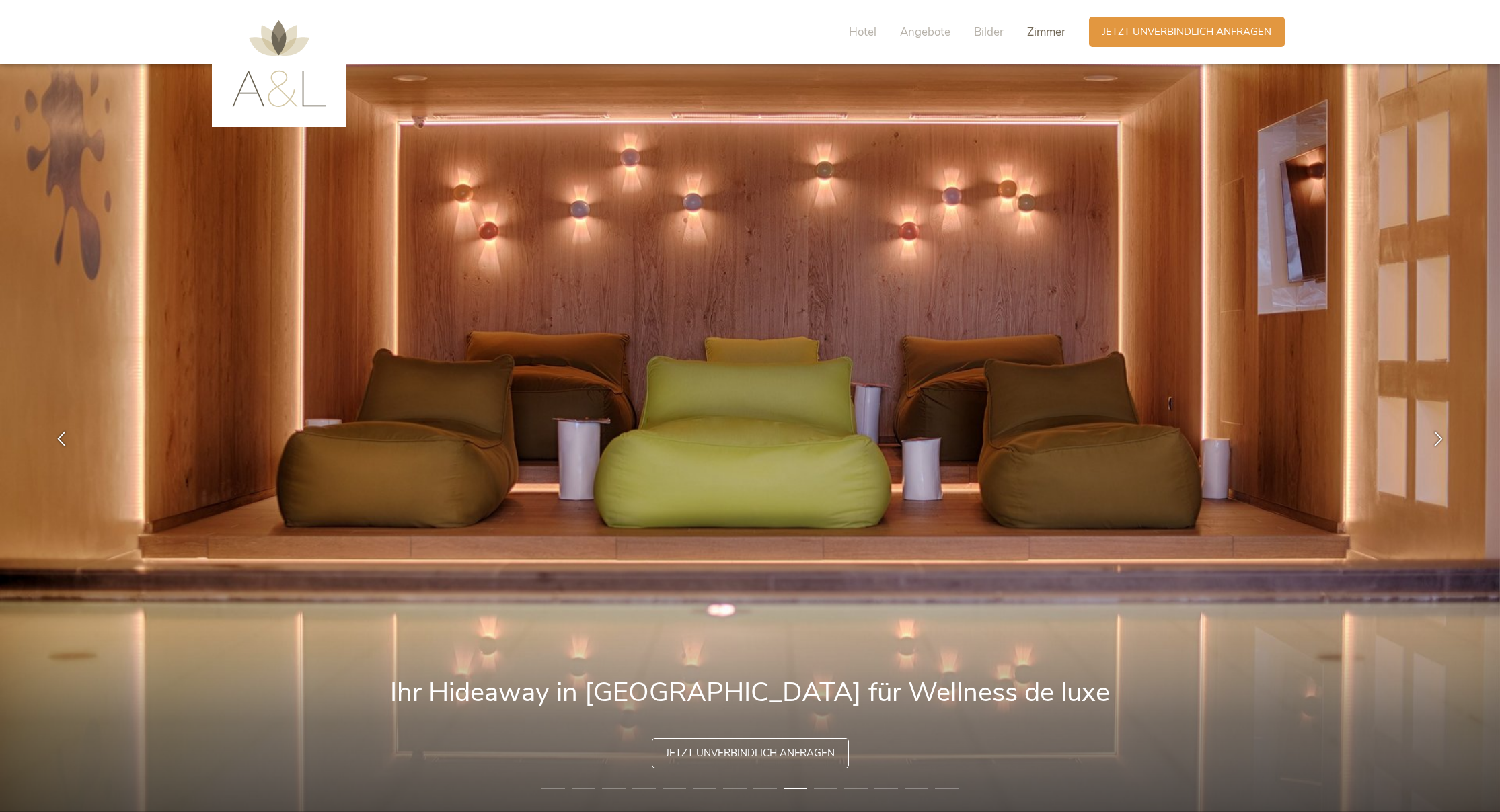
click at [1049, 26] on span "Zimmer" at bounding box center [1046, 32] width 39 height 16
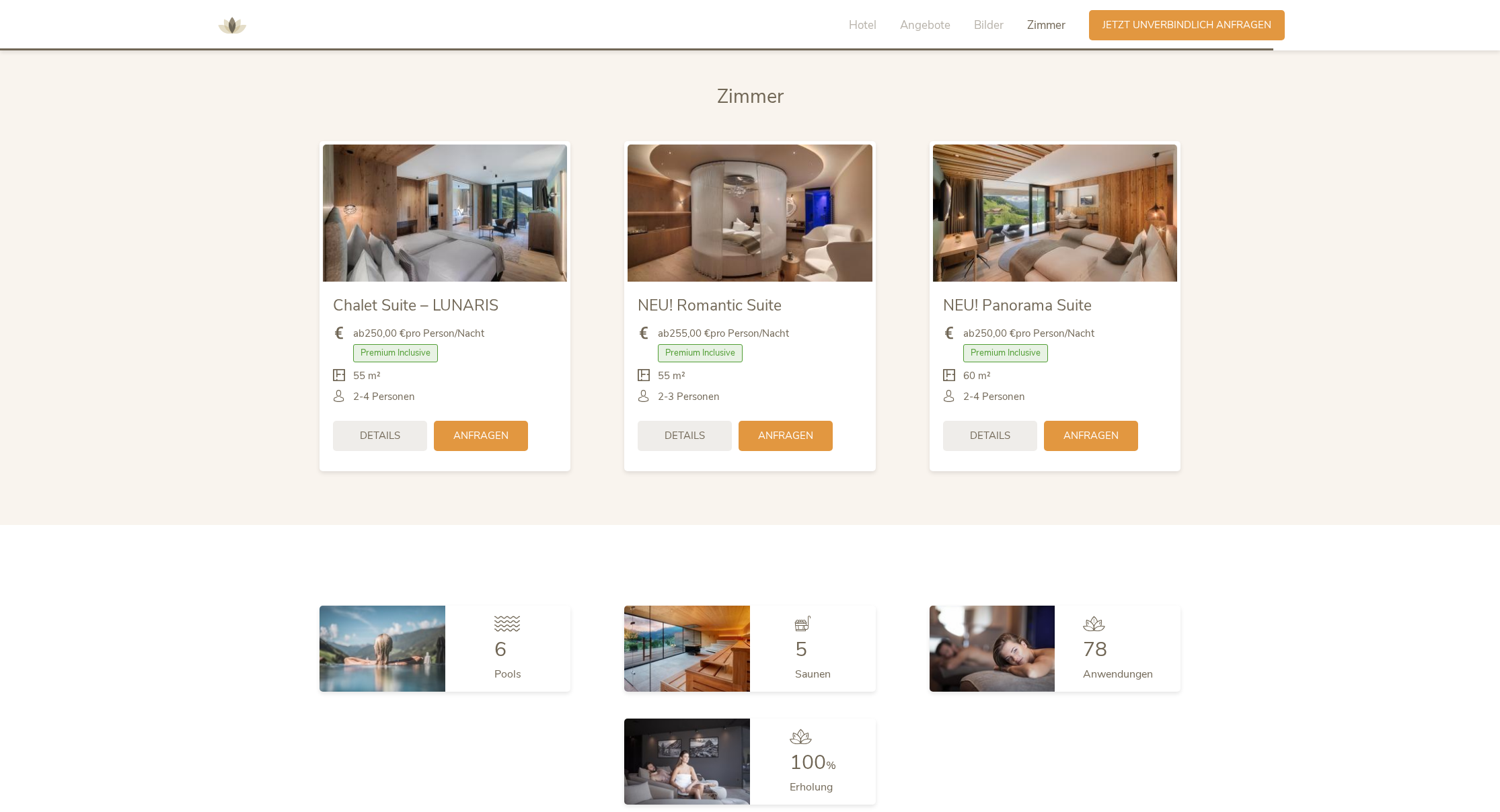
scroll to position [3410, 0]
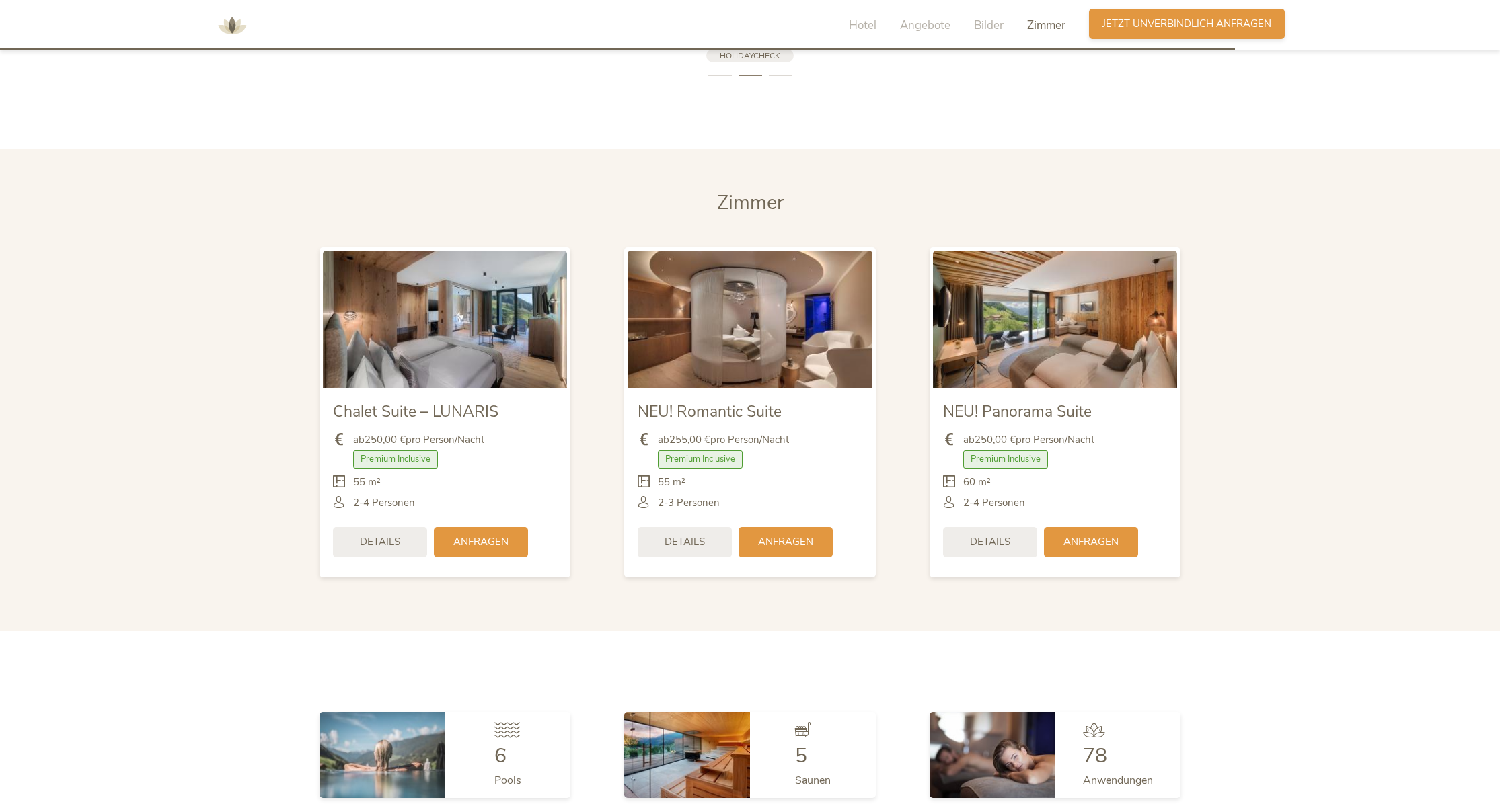
click at [1166, 22] on span "Jetzt unverbindlich anfragen" at bounding box center [1187, 24] width 168 height 14
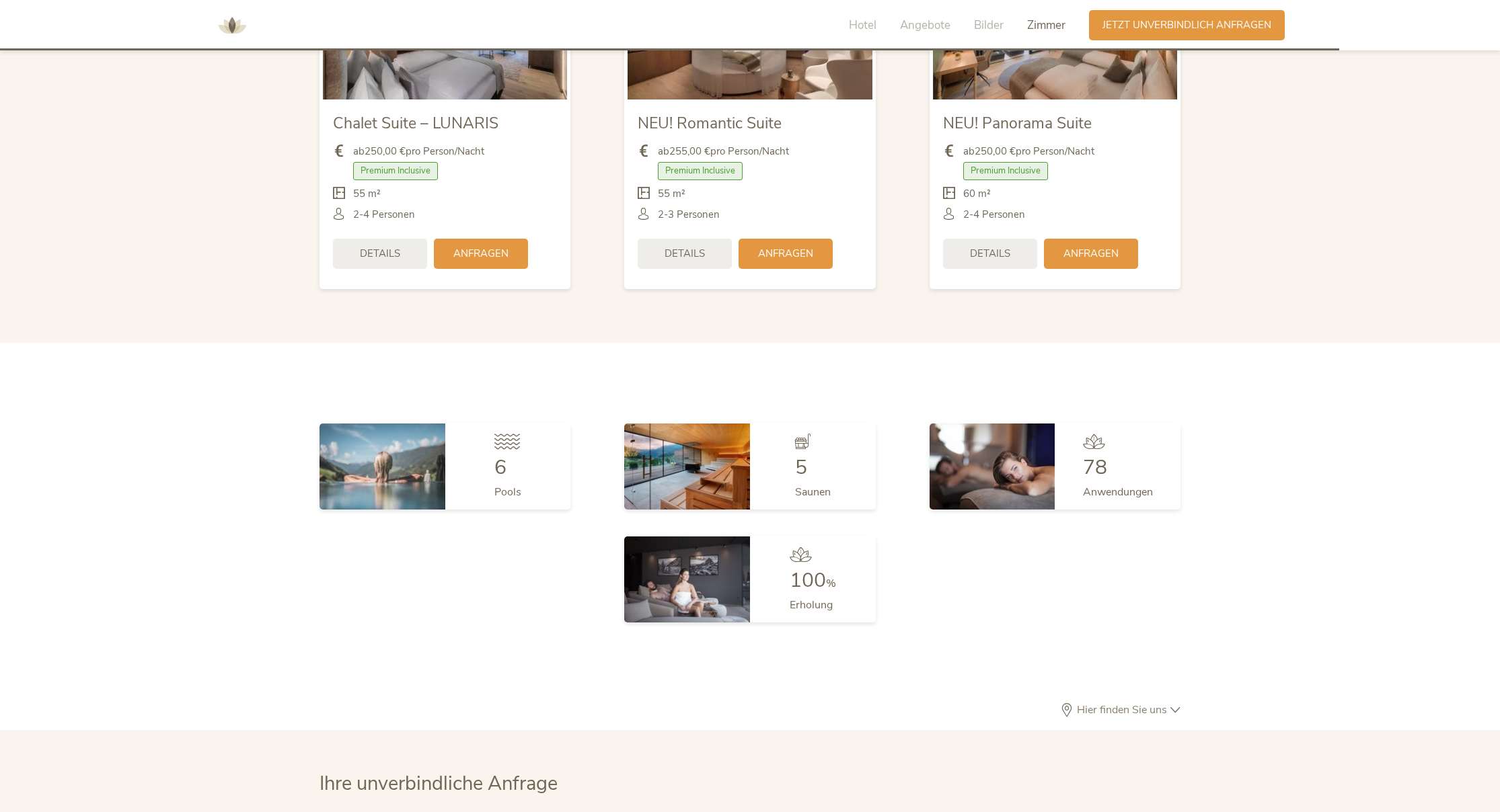
scroll to position [3408, 0]
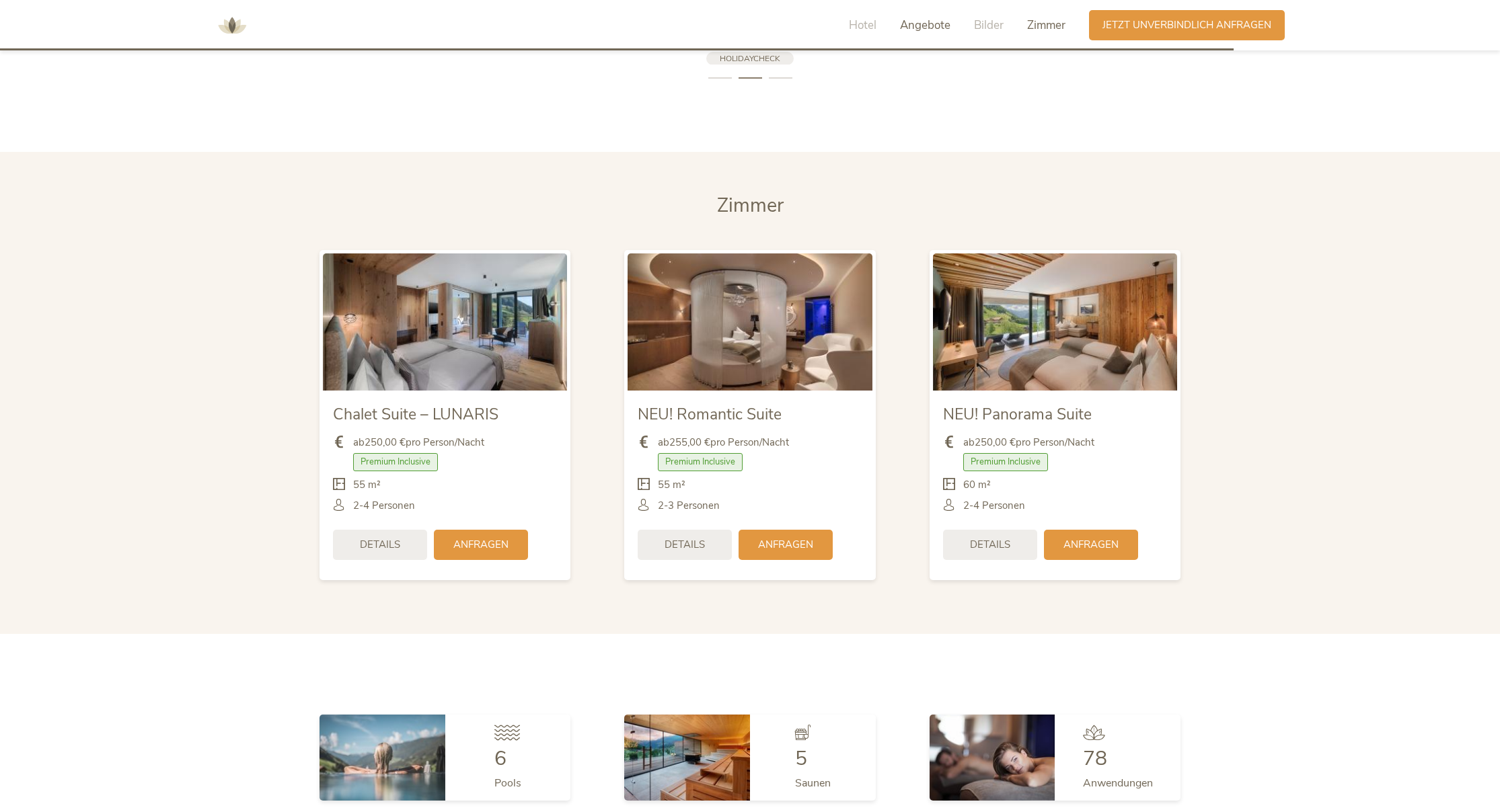
click at [922, 26] on span "Angebote" at bounding box center [925, 25] width 51 height 16
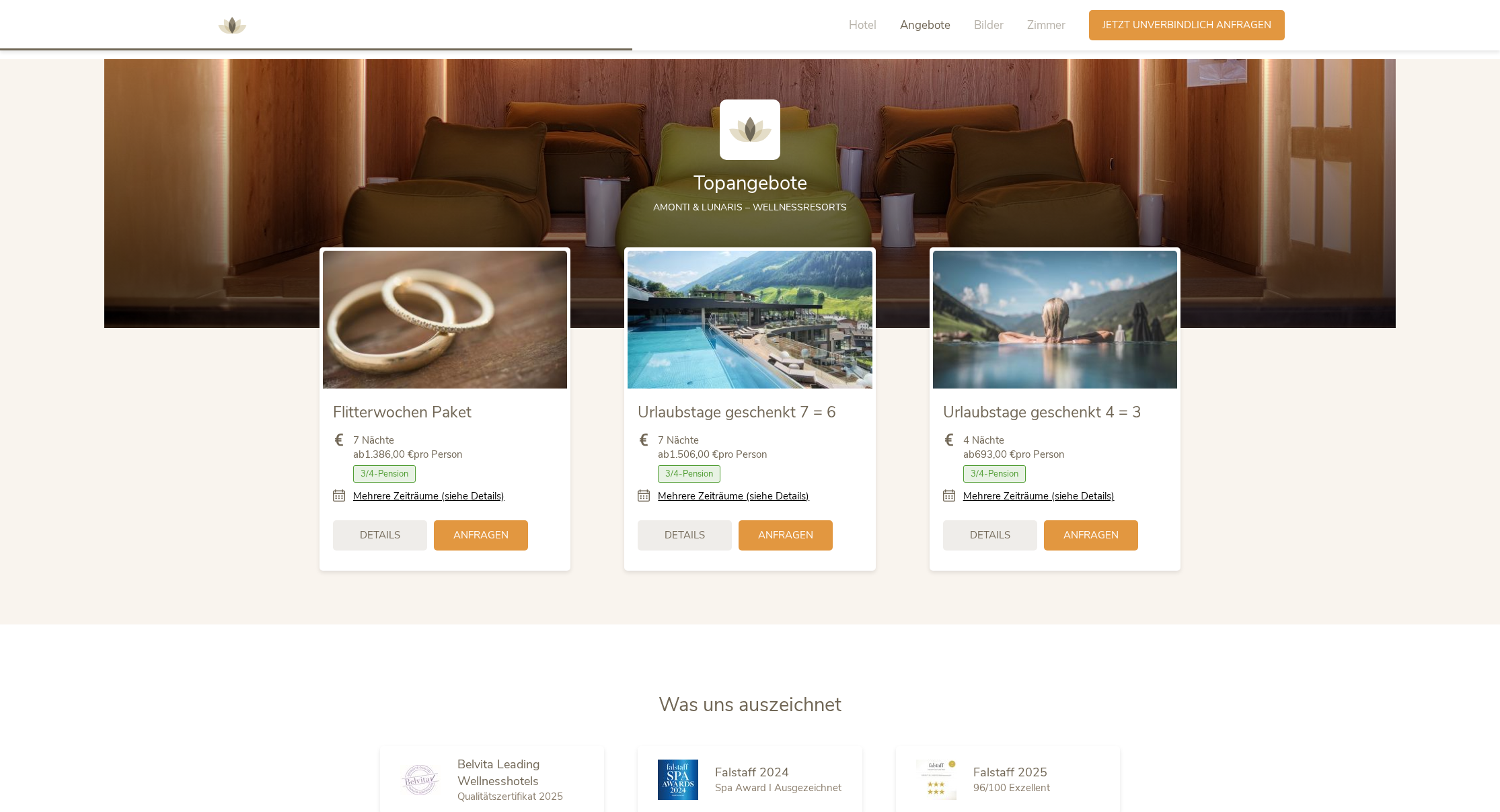
scroll to position [1747, 0]
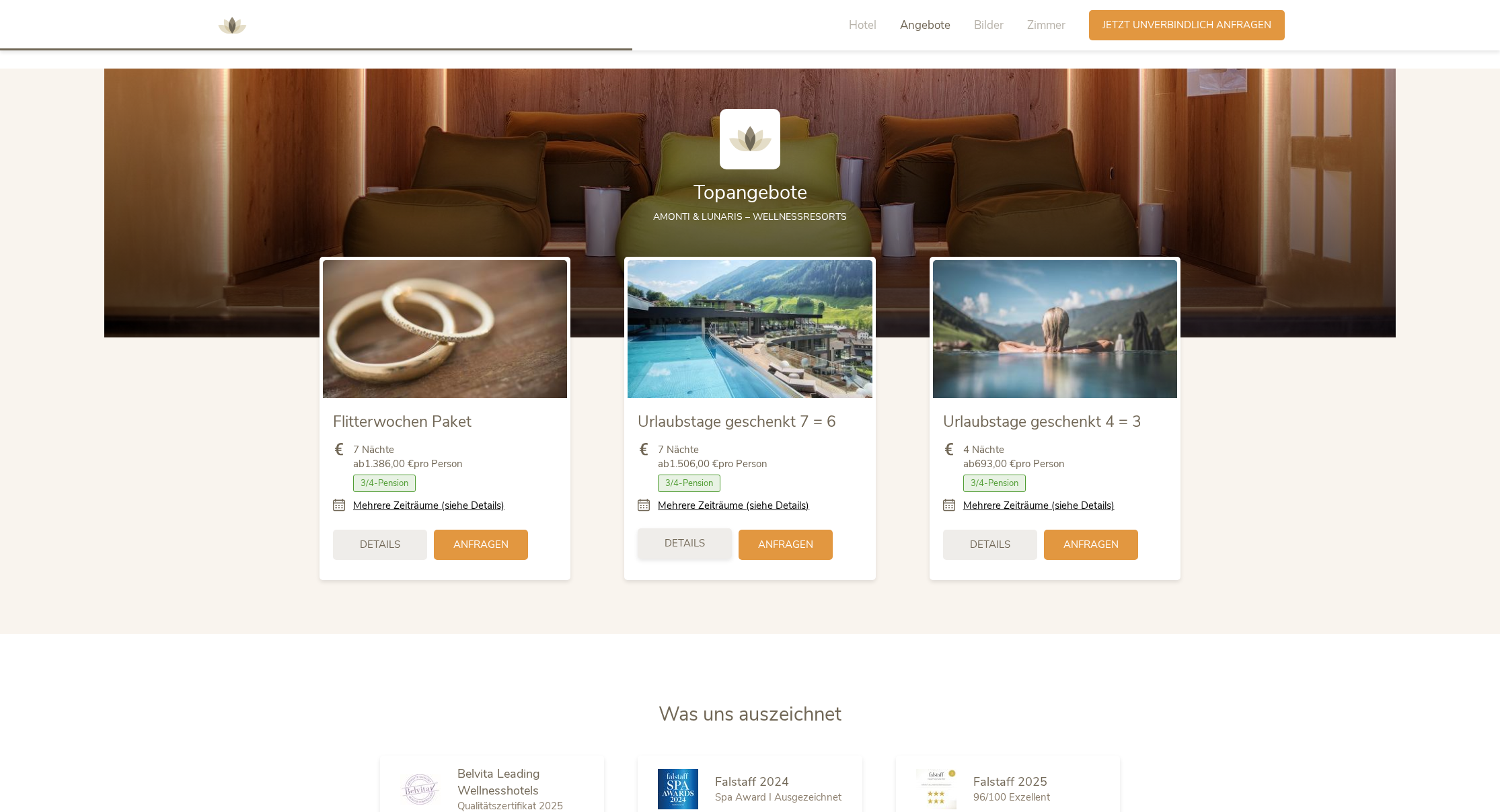
click at [694, 540] on span "Details" at bounding box center [685, 544] width 40 height 14
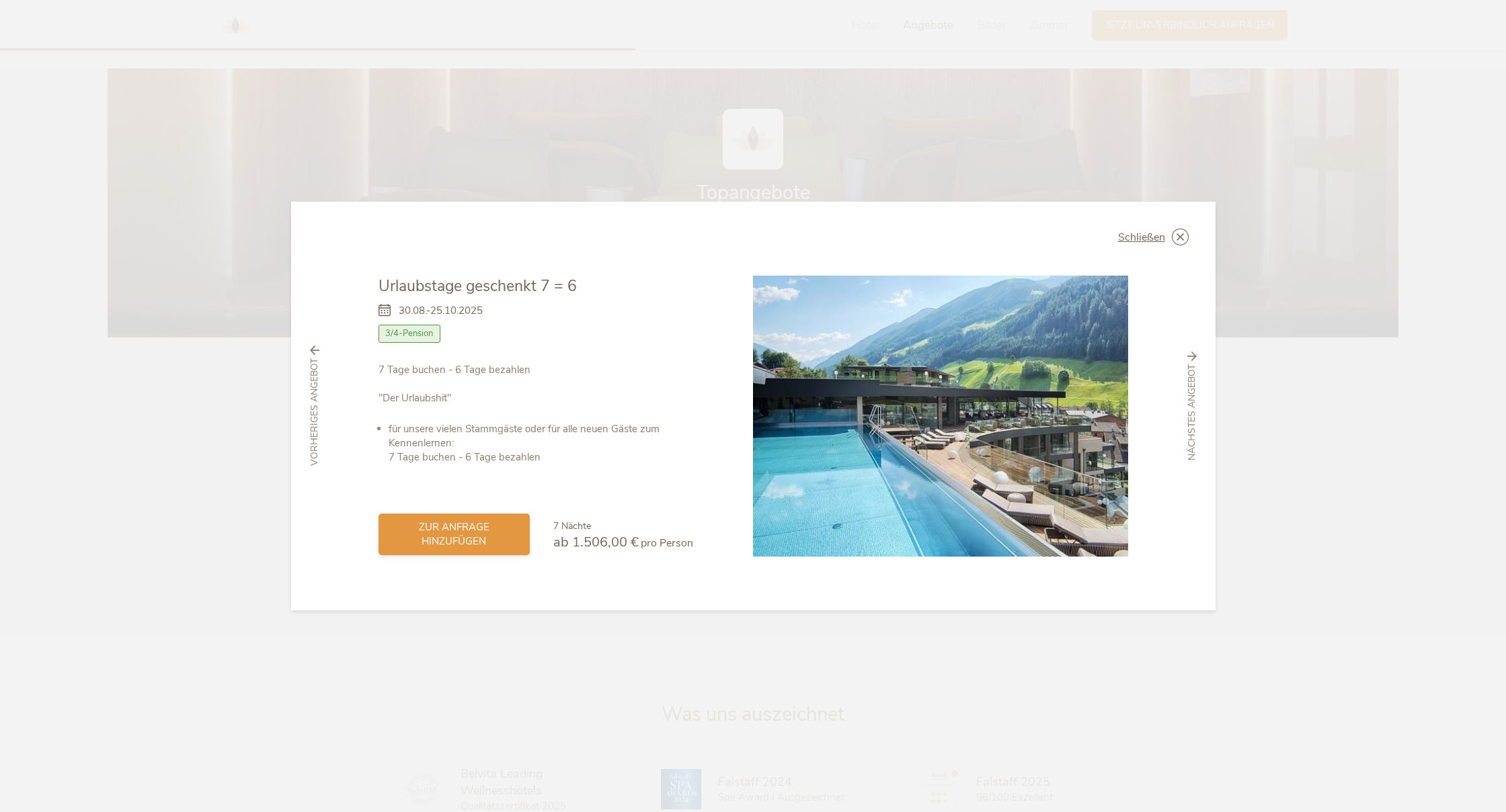
click at [465, 531] on span "zur Anfrage hinzufügen" at bounding box center [454, 534] width 125 height 28
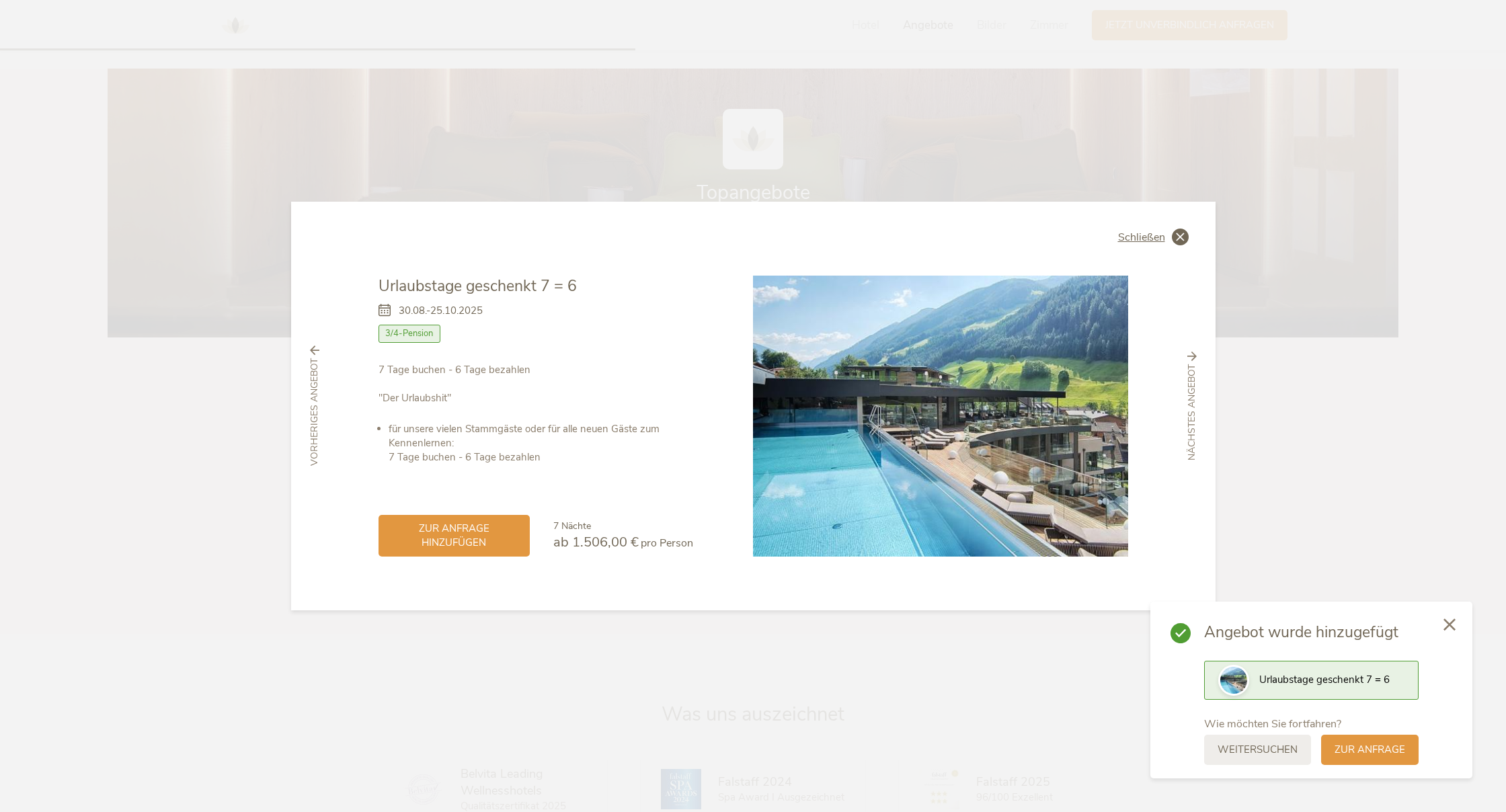
click at [1136, 238] on span "Schließen" at bounding box center [1142, 238] width 47 height 11
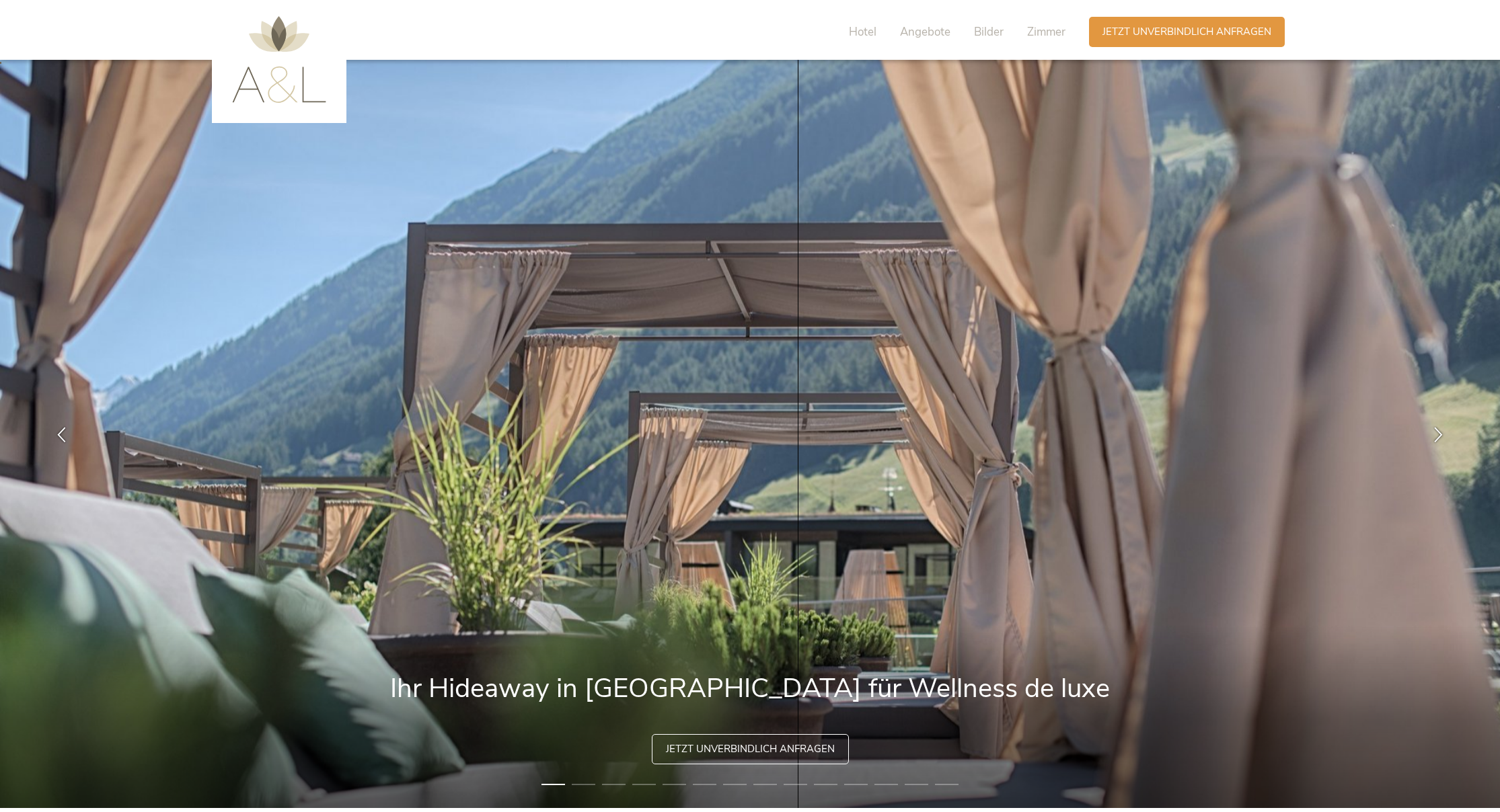
scroll to position [0, 0]
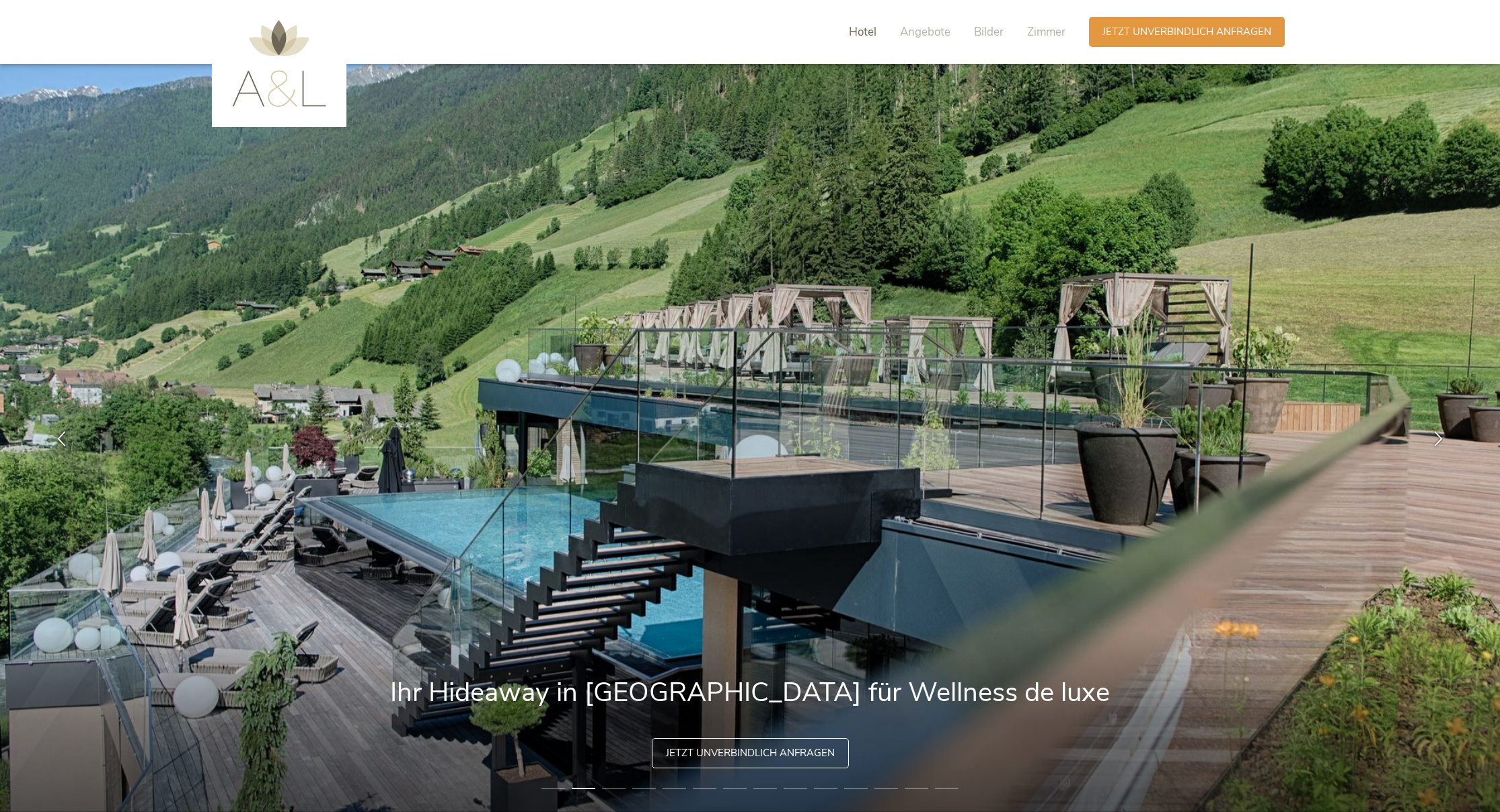
click at [855, 34] on span "Hotel" at bounding box center [862, 32] width 27 height 16
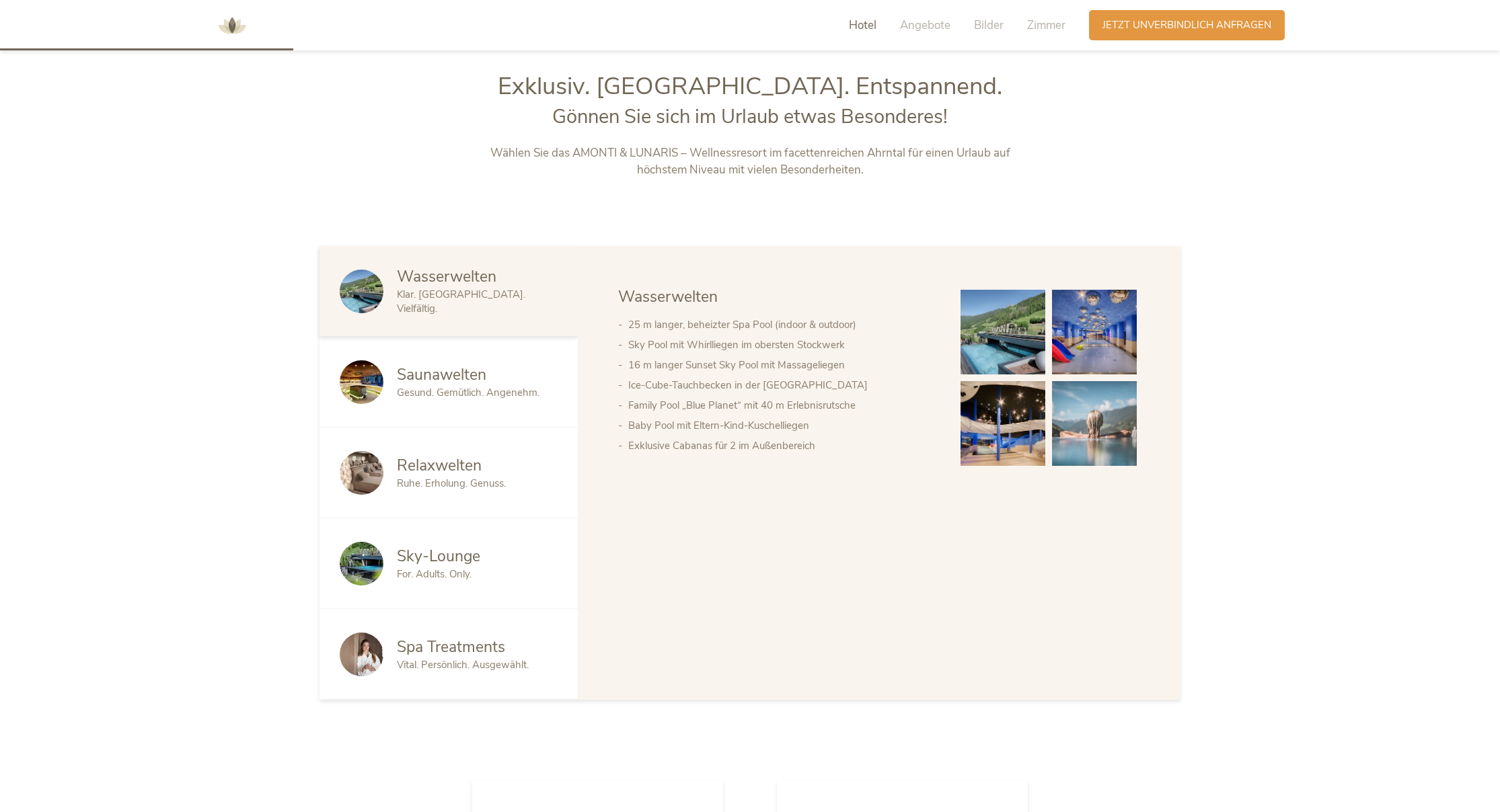
scroll to position [858, 0]
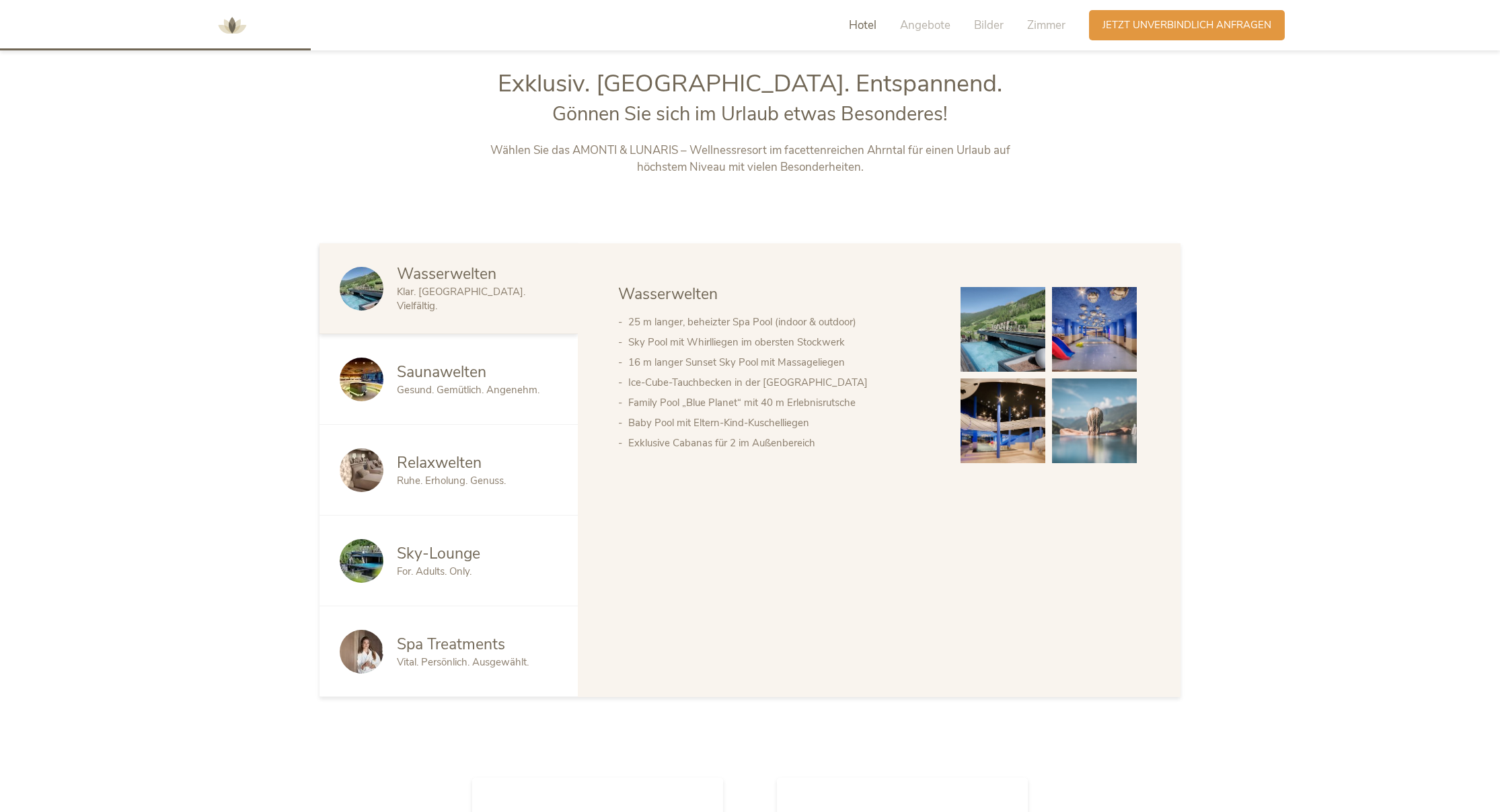
click at [428, 284] on span "Wasserwelten" at bounding box center [446, 274] width 99 height 21
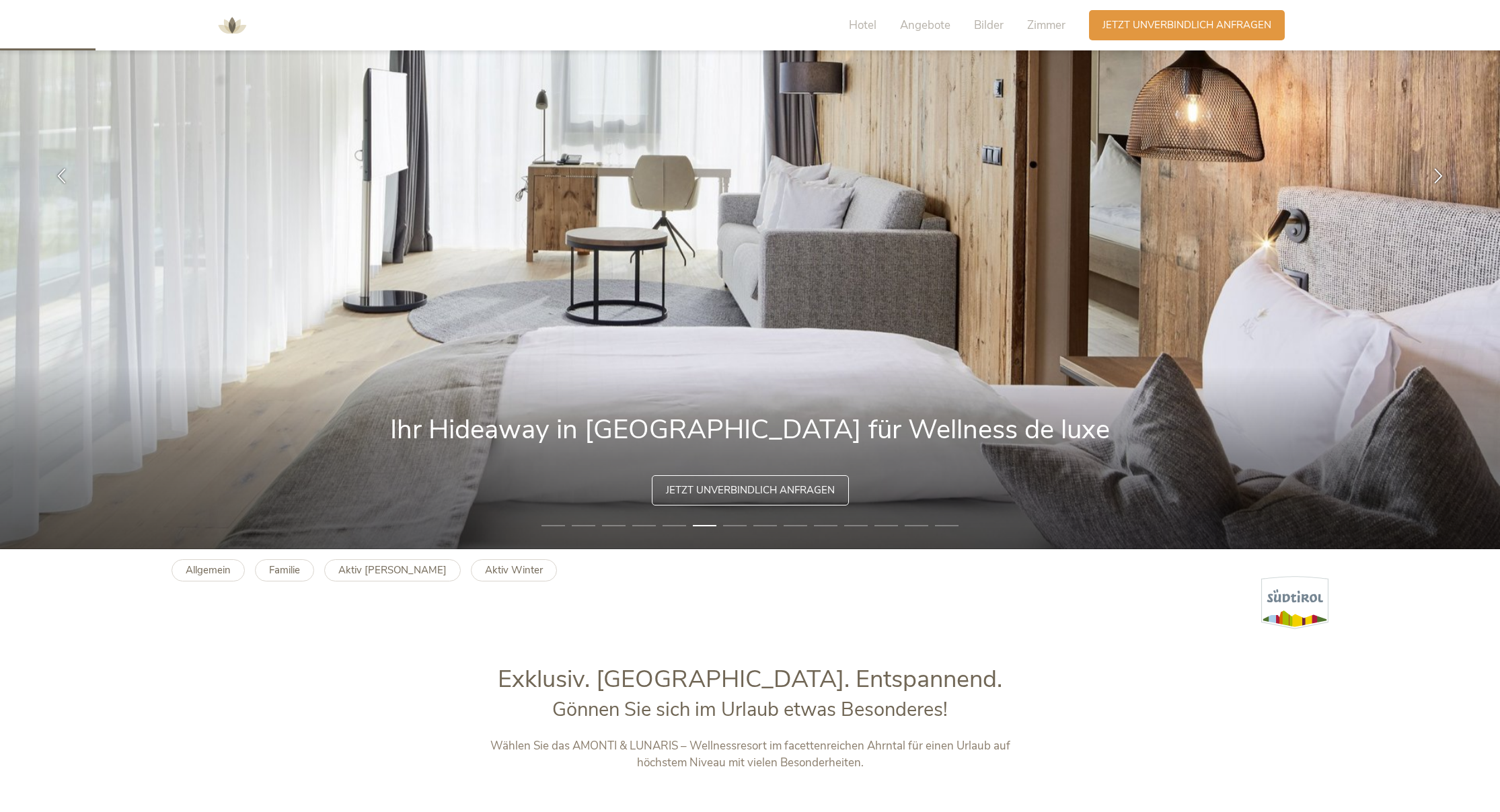
scroll to position [249, 0]
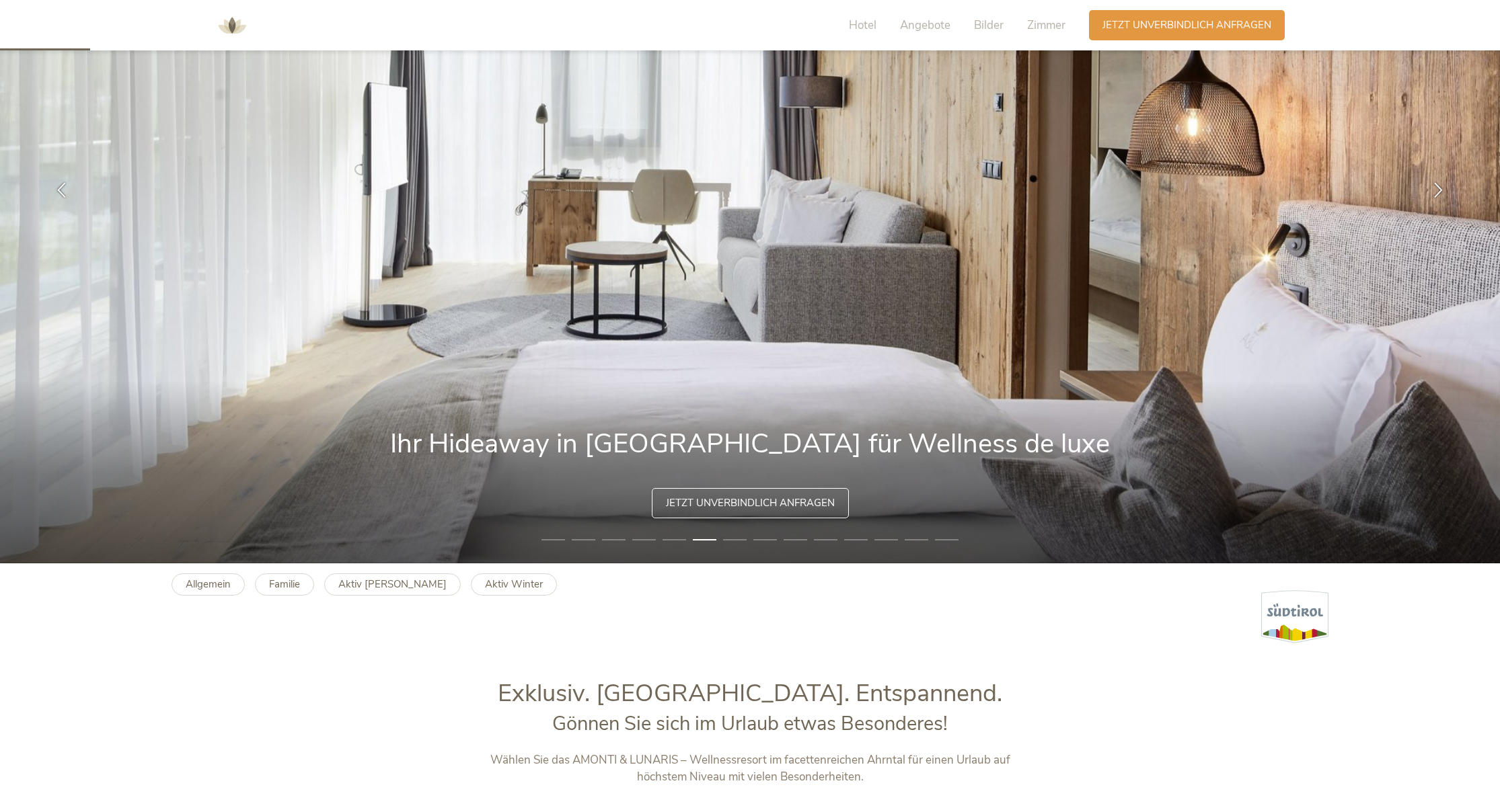
click at [809, 500] on span "Jetzt unverbindlich anfragen" at bounding box center [750, 503] width 168 height 14
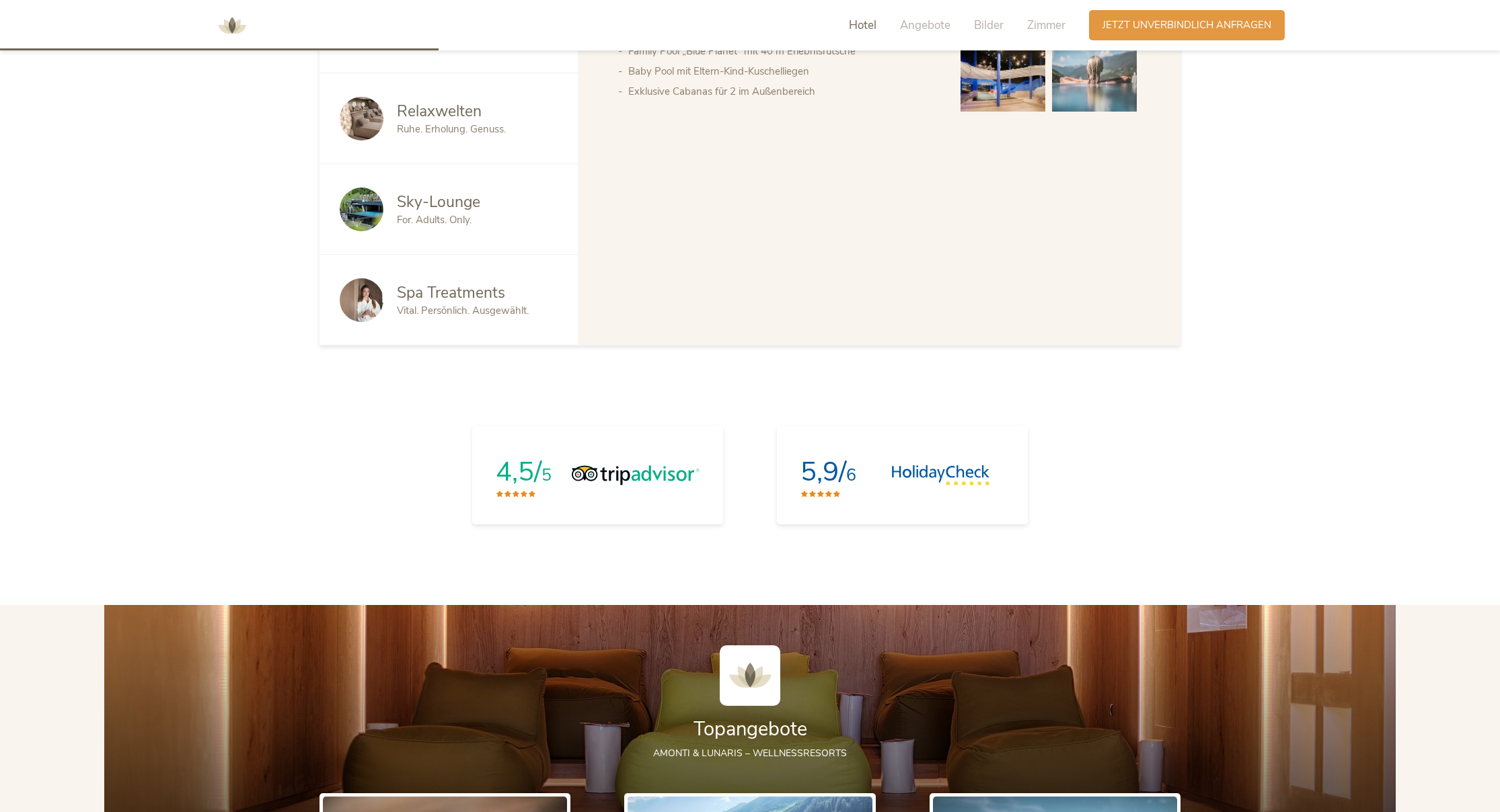
scroll to position [0, 0]
